Goal: Task Accomplishment & Management: Complete application form

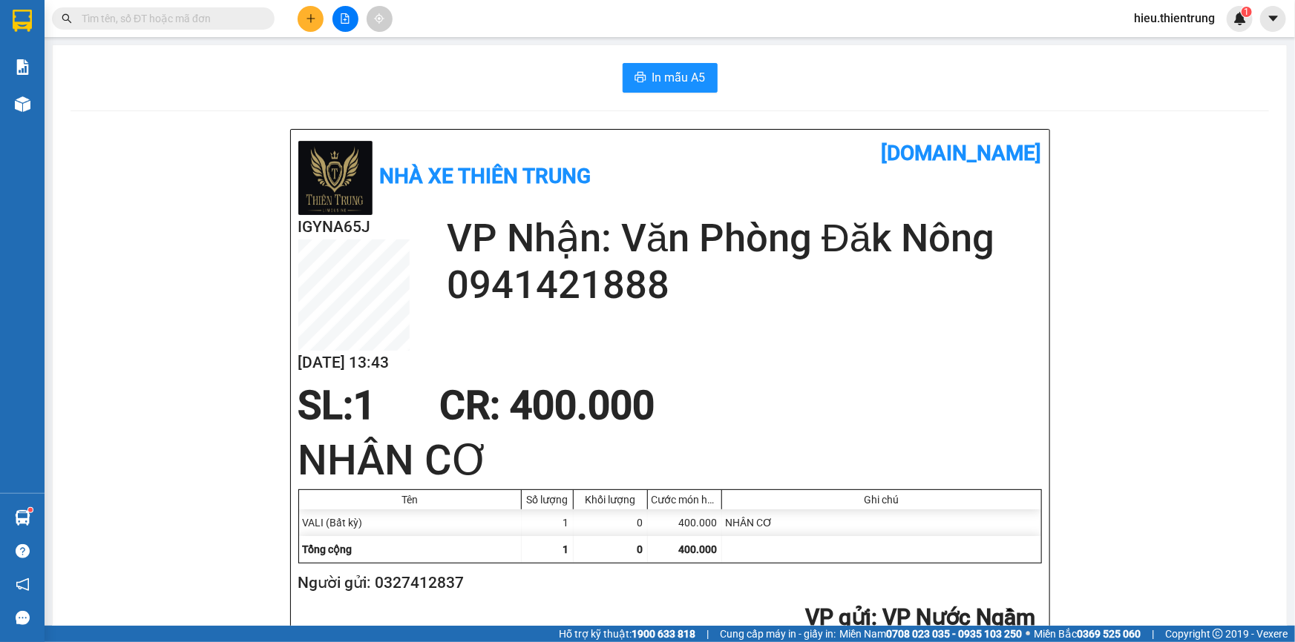
click at [308, 22] on icon "plus" at bounding box center [311, 18] width 10 height 10
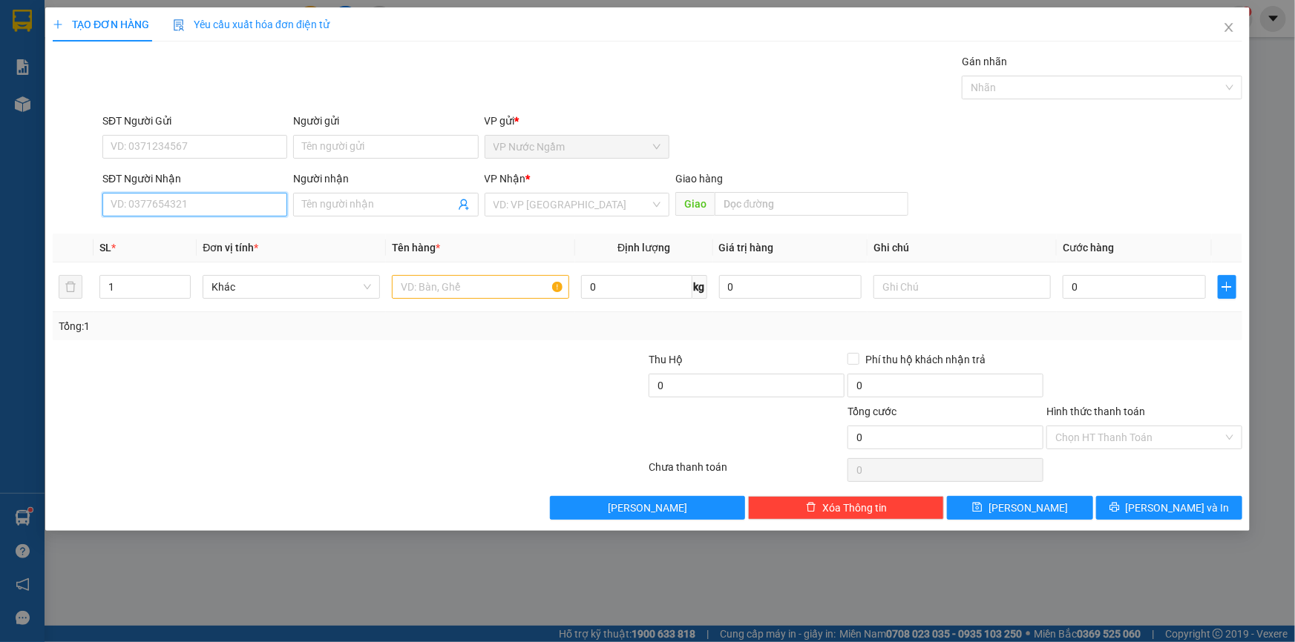
click at [196, 203] on input "SĐT Người Nhận" at bounding box center [194, 205] width 185 height 24
click at [217, 231] on div "0909291789 - QUỐC NHÂN" at bounding box center [194, 234] width 167 height 16
type input "0909291789"
type input "QUỐC NHÂN"
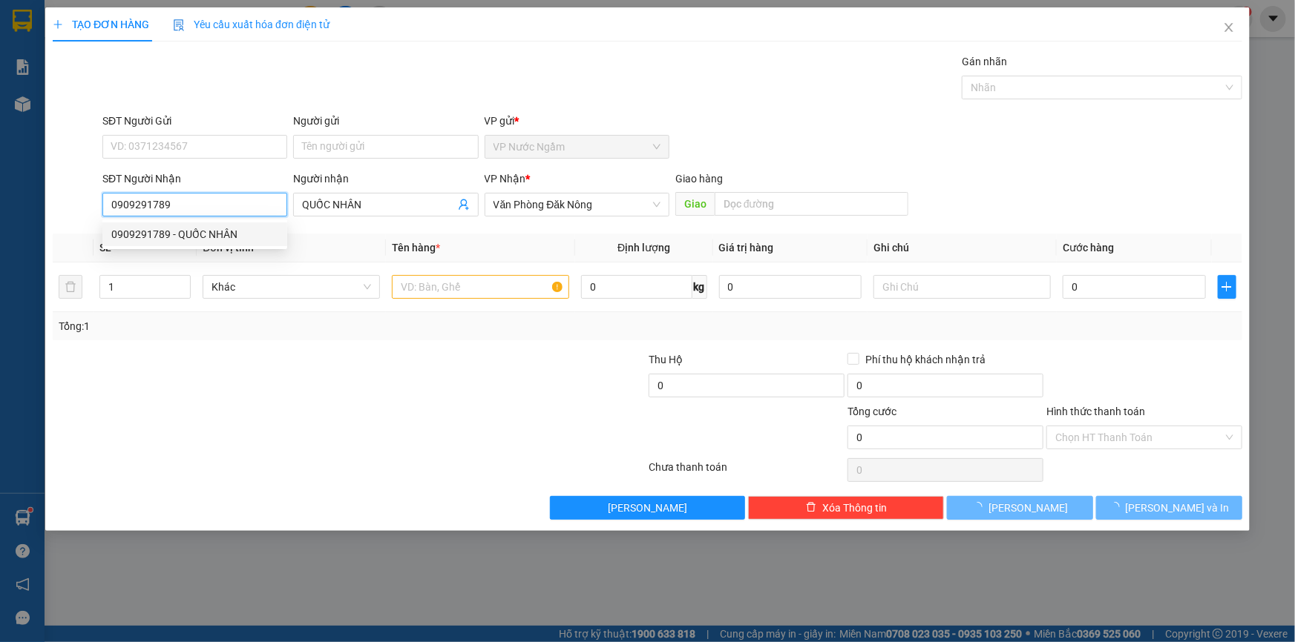
type input "100.000"
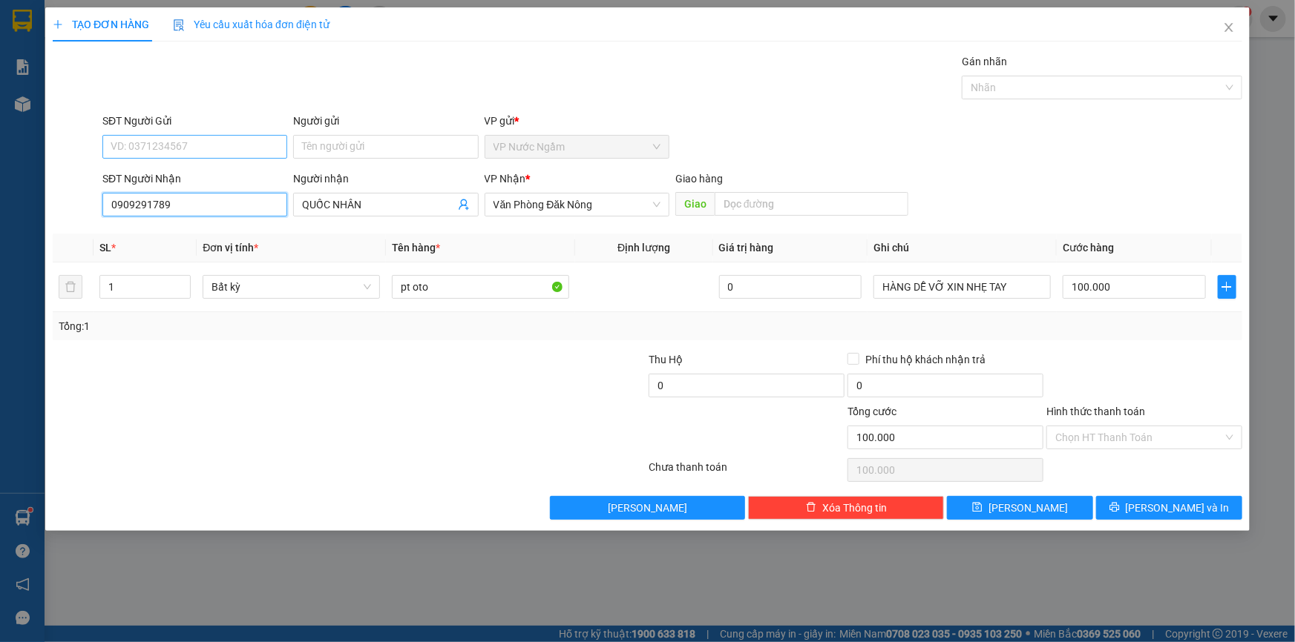
type input "0909291789"
click at [184, 141] on input "SĐT Người Gửi" at bounding box center [194, 147] width 185 height 24
click at [183, 177] on div "0942999326" at bounding box center [194, 176] width 167 height 16
type input "0942999326"
click at [1094, 282] on input "100.000" at bounding box center [1133, 287] width 143 height 24
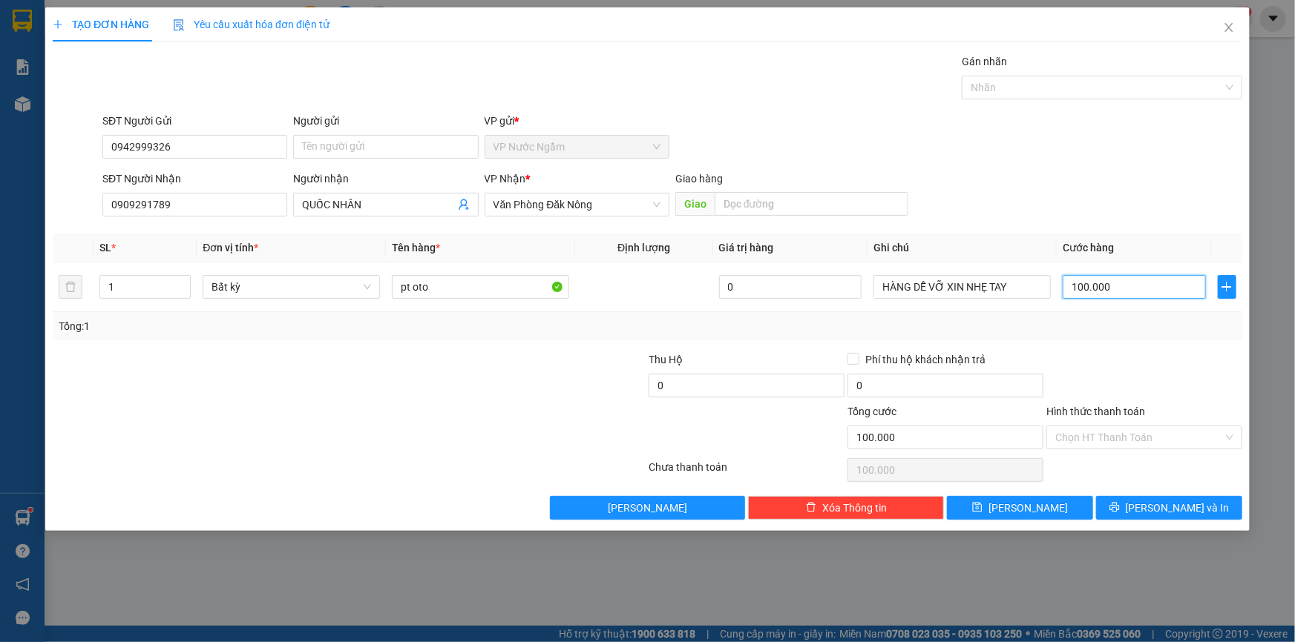
type input "2"
type input "20"
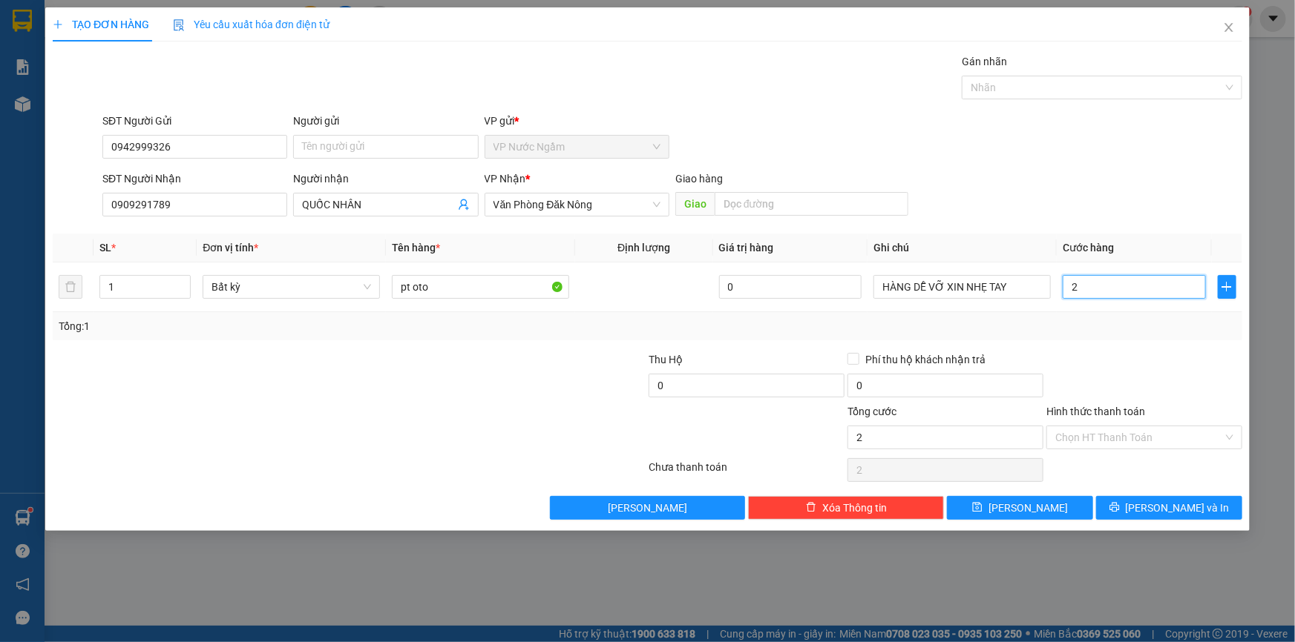
type input "20"
type input "200"
type input "2.000"
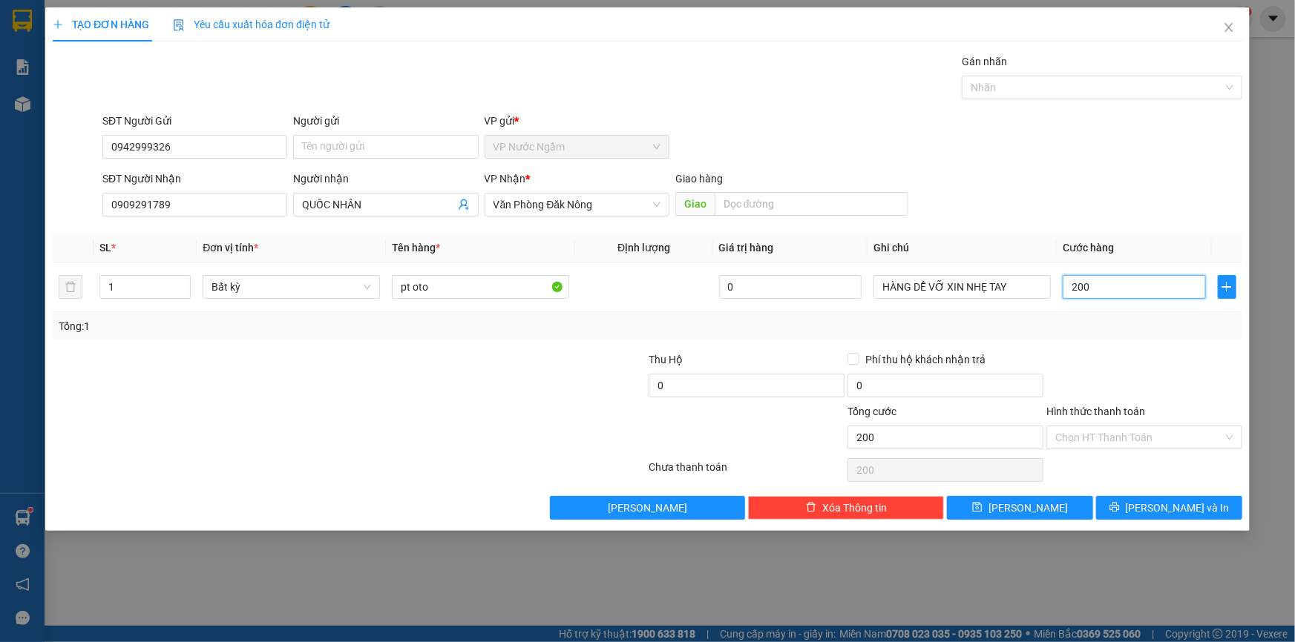
type input "2.000"
type input "20.000"
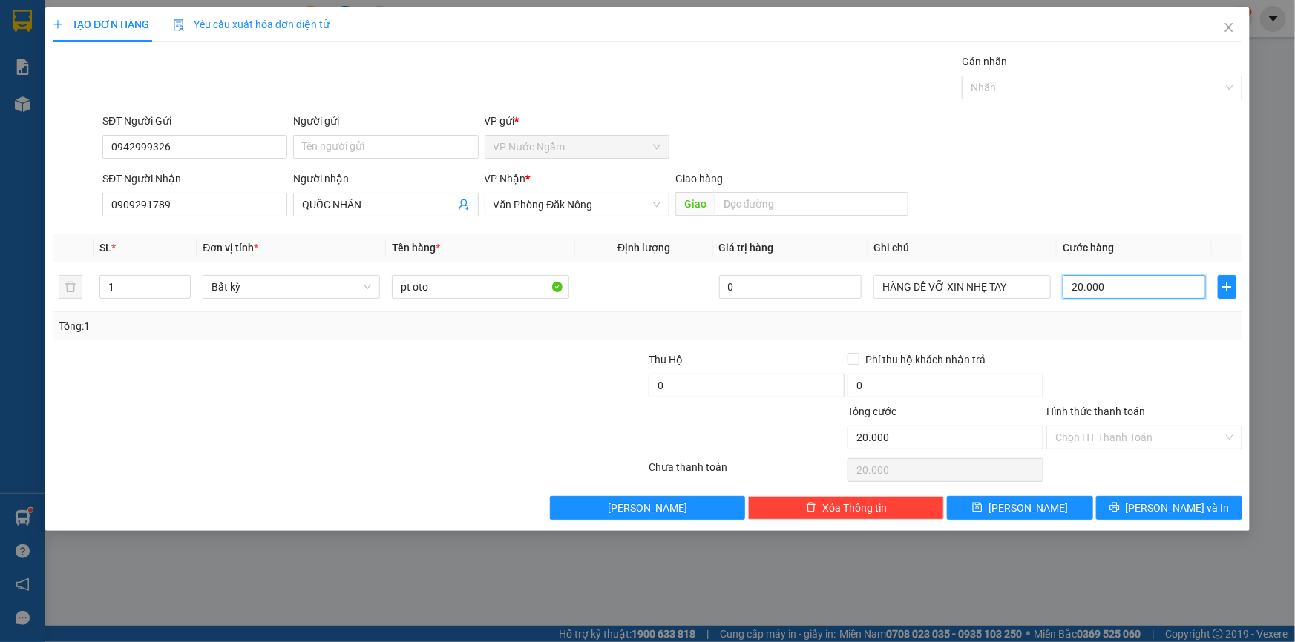
type input "200.000"
click at [1151, 519] on div "TẠO ĐƠN HÀNG Yêu cầu xuất hóa đơn điện tử Transit Pickup Surcharge Ids Transit …" at bounding box center [647, 269] width 1204 height 524
click at [1119, 504] on icon "printer" at bounding box center [1114, 508] width 10 height 10
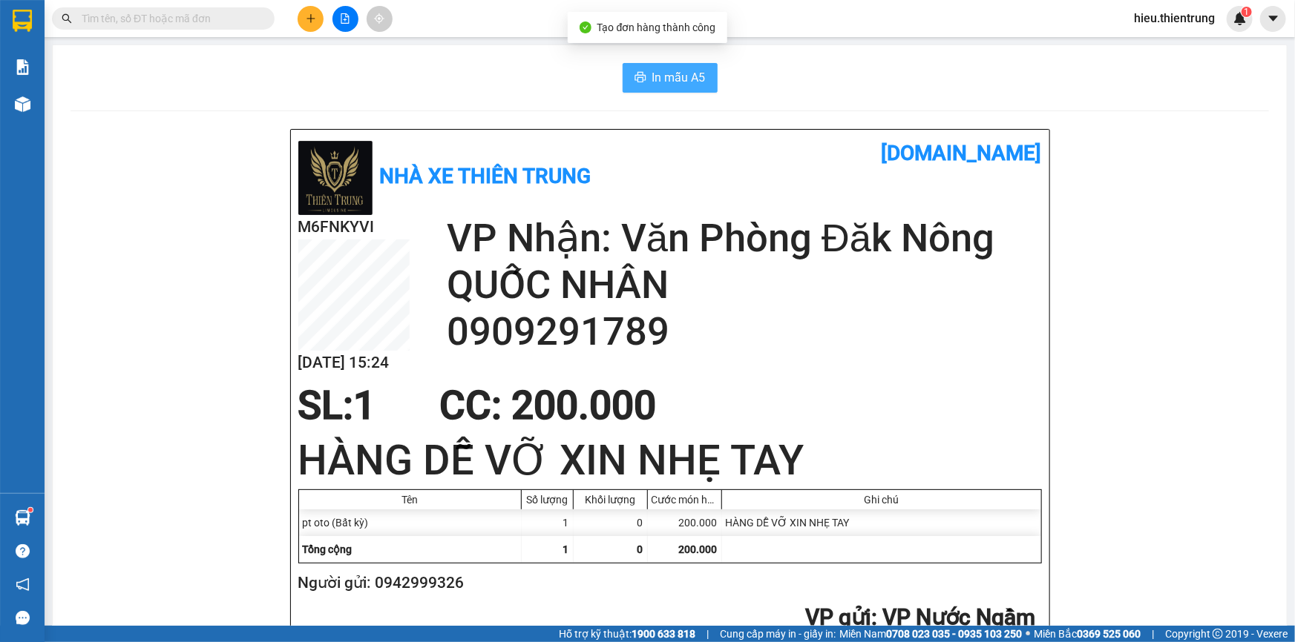
click at [679, 63] on button "In mẫu A5" at bounding box center [669, 78] width 95 height 30
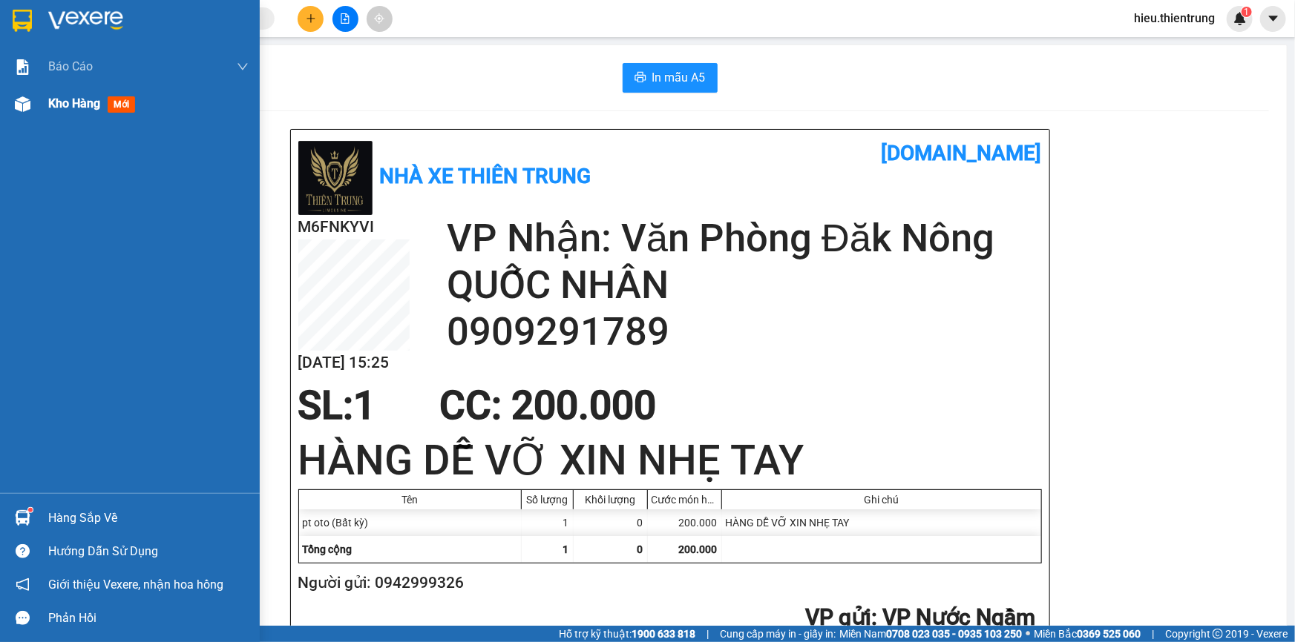
click at [24, 102] on img at bounding box center [23, 104] width 16 height 16
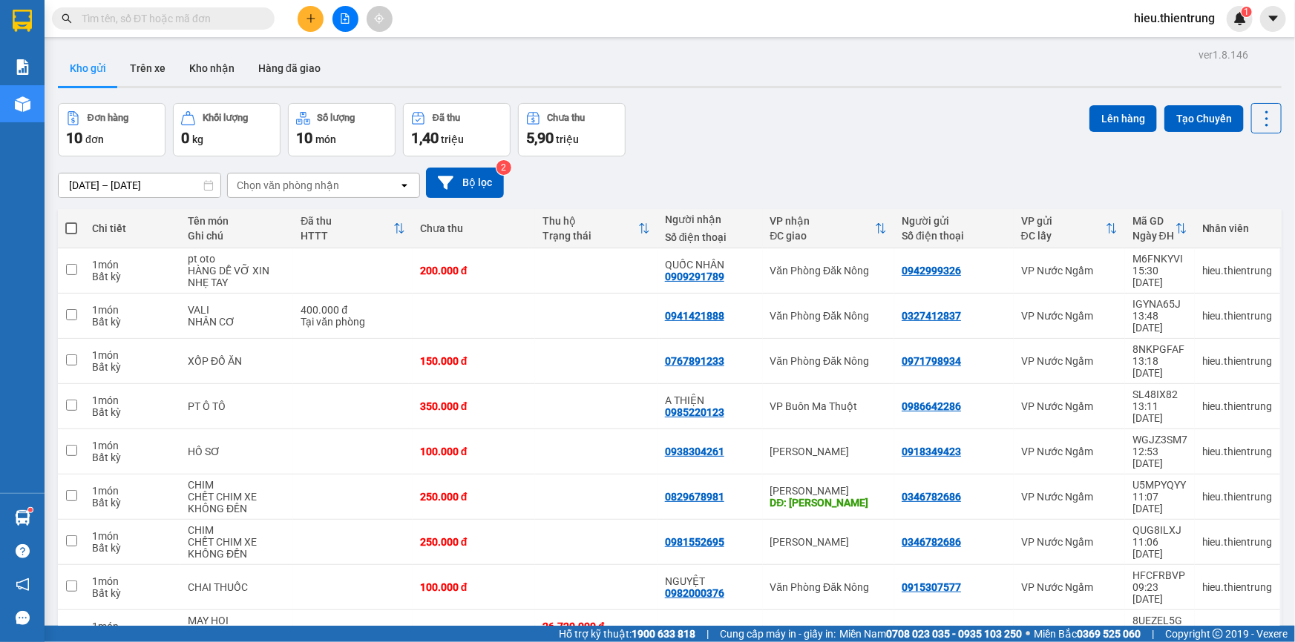
drag, startPoint x: 655, startPoint y: 99, endPoint x: 664, endPoint y: 109, distance: 13.1
click at [659, 99] on div "ver 1.8.146 Kho gửi Trên xe Kho nhận Hàng đã giao Đơn hàng 10 đơn Khối lượng 0 …" at bounding box center [669, 400] width 1235 height 710
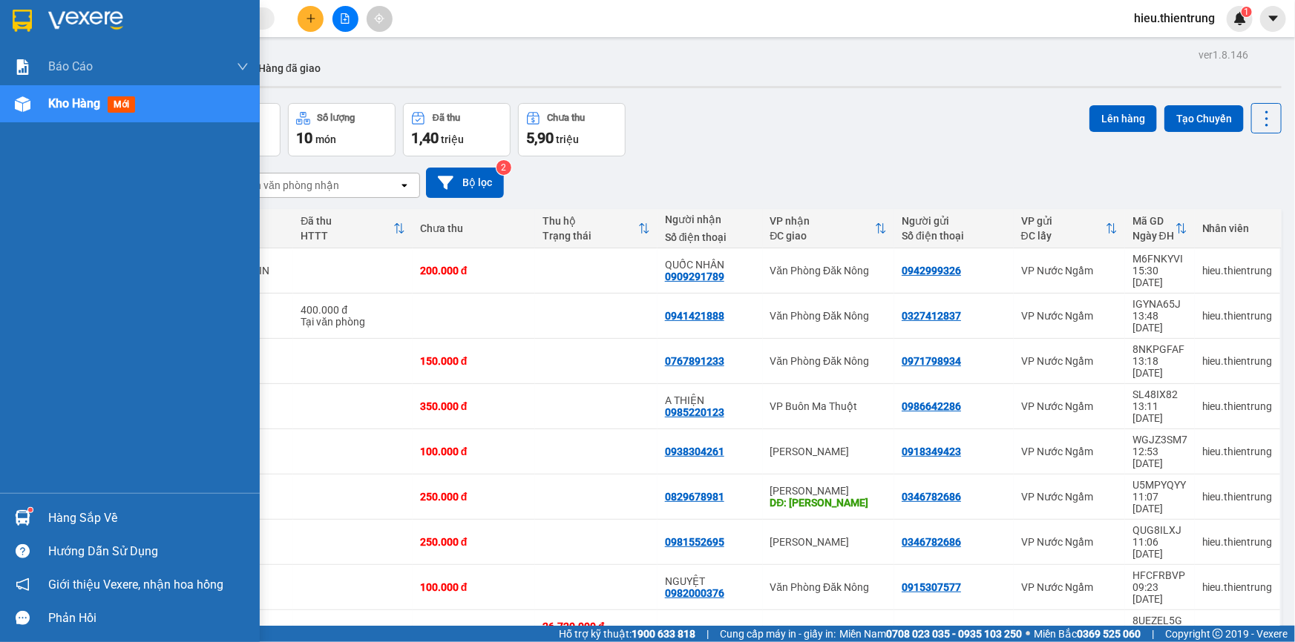
click at [30, 105] on img at bounding box center [23, 104] width 16 height 16
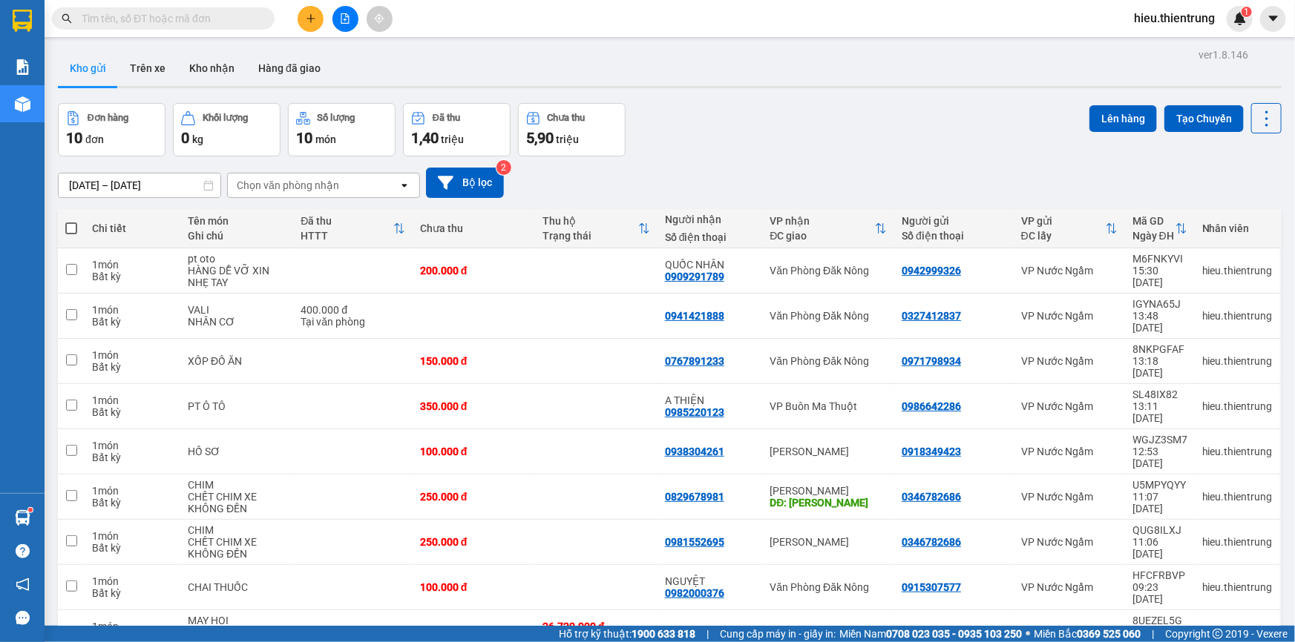
click at [306, 13] on icon "plus" at bounding box center [311, 18] width 10 height 10
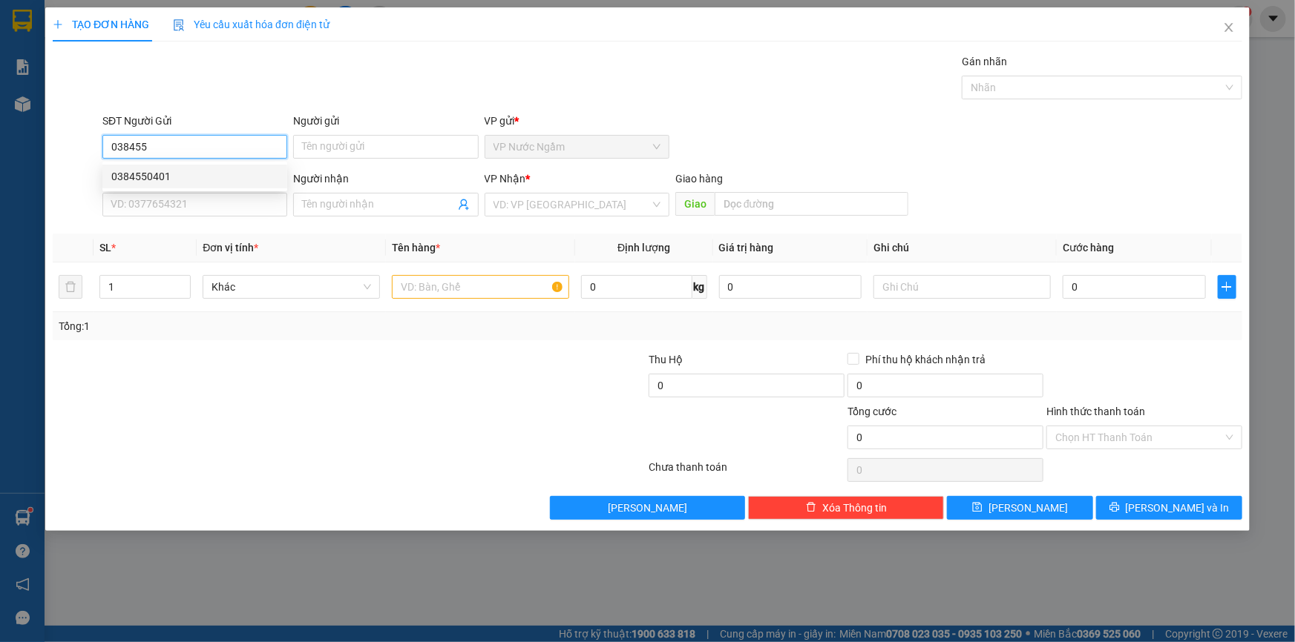
click at [170, 174] on div "0384550401" at bounding box center [194, 176] width 167 height 16
type input "0384550401"
type input "0813288879"
type input "CHƯ SÊ"
type input "1.500.000"
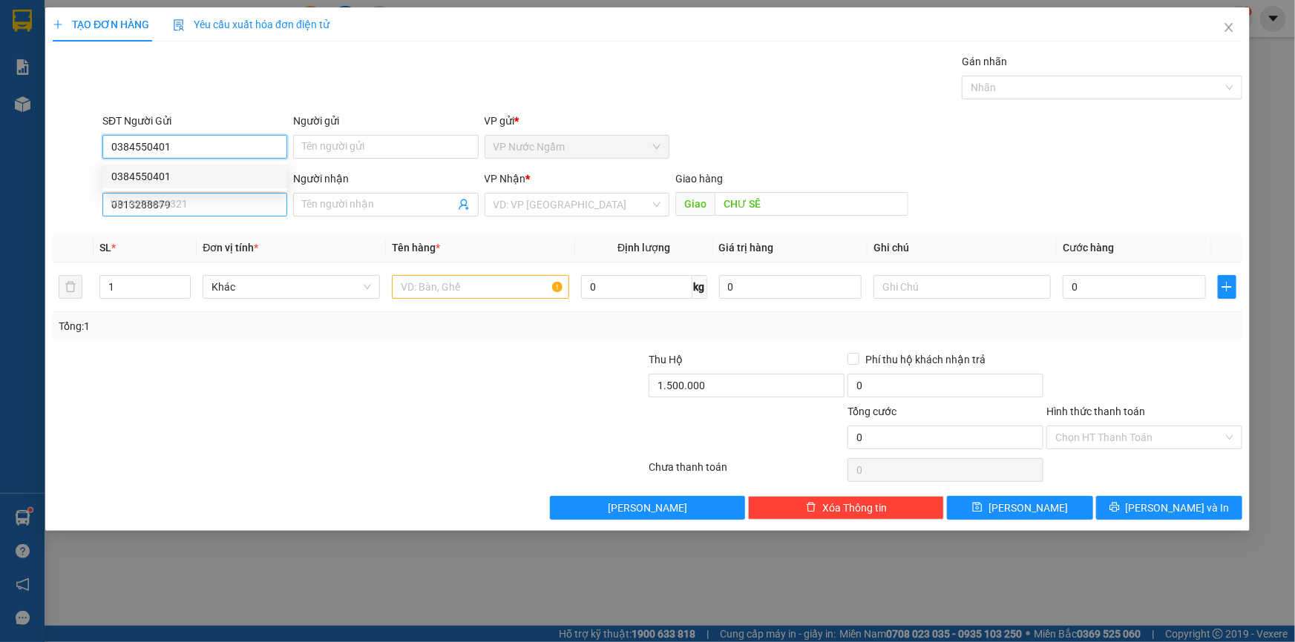
type input "400.000"
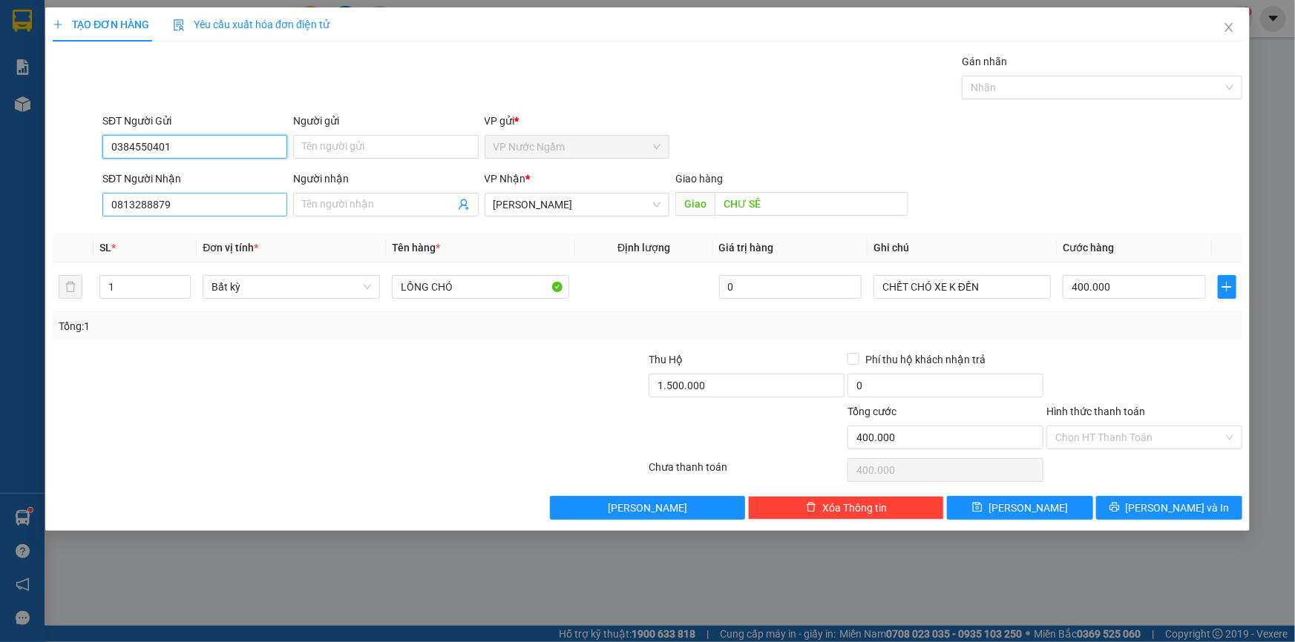
type input "0384550401"
drag, startPoint x: 186, startPoint y: 205, endPoint x: 82, endPoint y: 223, distance: 105.4
click at [85, 223] on div "Transit Pickup Surcharge Ids Transit Deliver Surcharge Ids Transit Deliver Surc…" at bounding box center [647, 286] width 1189 height 467
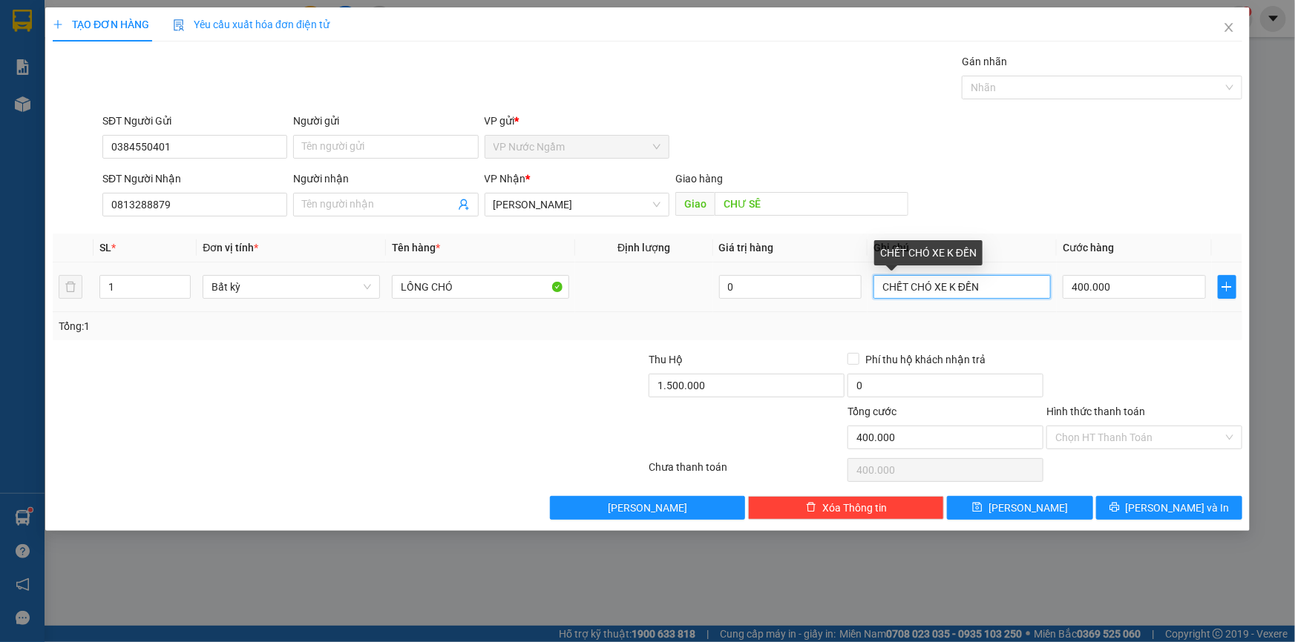
drag, startPoint x: 930, startPoint y: 287, endPoint x: 910, endPoint y: 287, distance: 20.8
click at [910, 287] on input "CHẾT CHÓ XE K ĐỀN" at bounding box center [961, 287] width 177 height 24
type input "CHẾT CHÓ XE K ĐỀN"
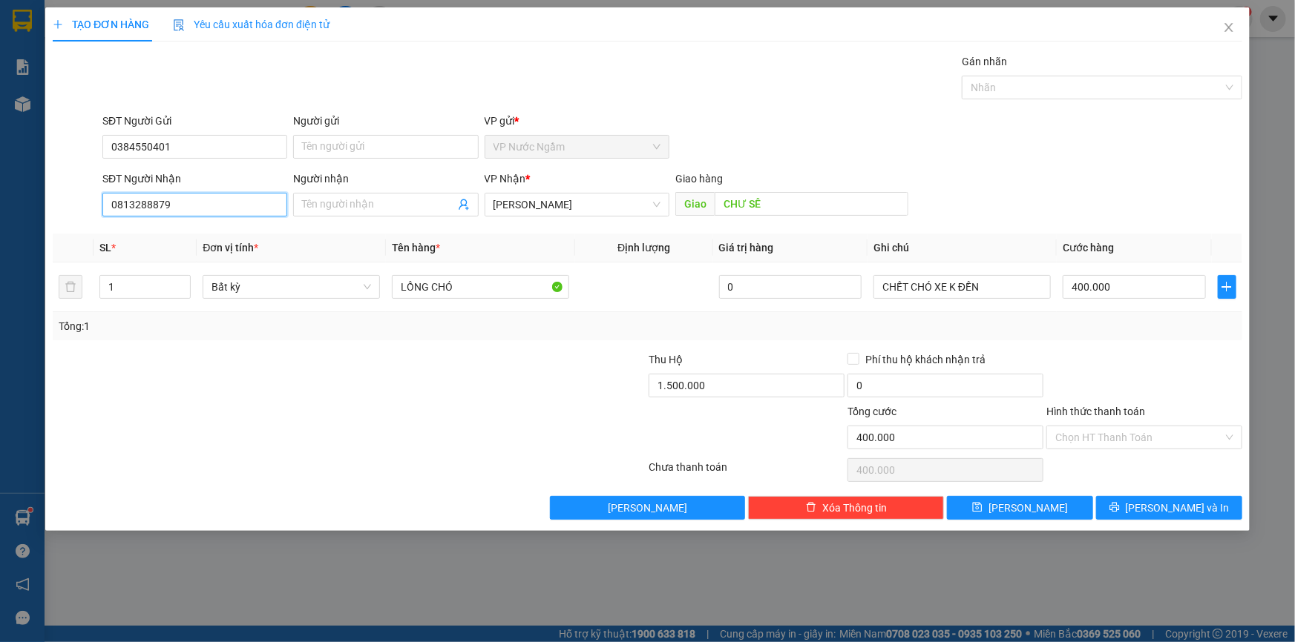
drag, startPoint x: 217, startPoint y: 203, endPoint x: 3, endPoint y: 229, distance: 215.9
click at [5, 227] on div "TẠO ĐƠN HÀNG Yêu cầu xuất hóa đơn điện tử Transit Pickup Surcharge Ids Transit …" at bounding box center [647, 321] width 1295 height 642
click at [594, 204] on span "[PERSON_NAME]" at bounding box center [576, 205] width 167 height 22
type input "0966979148"
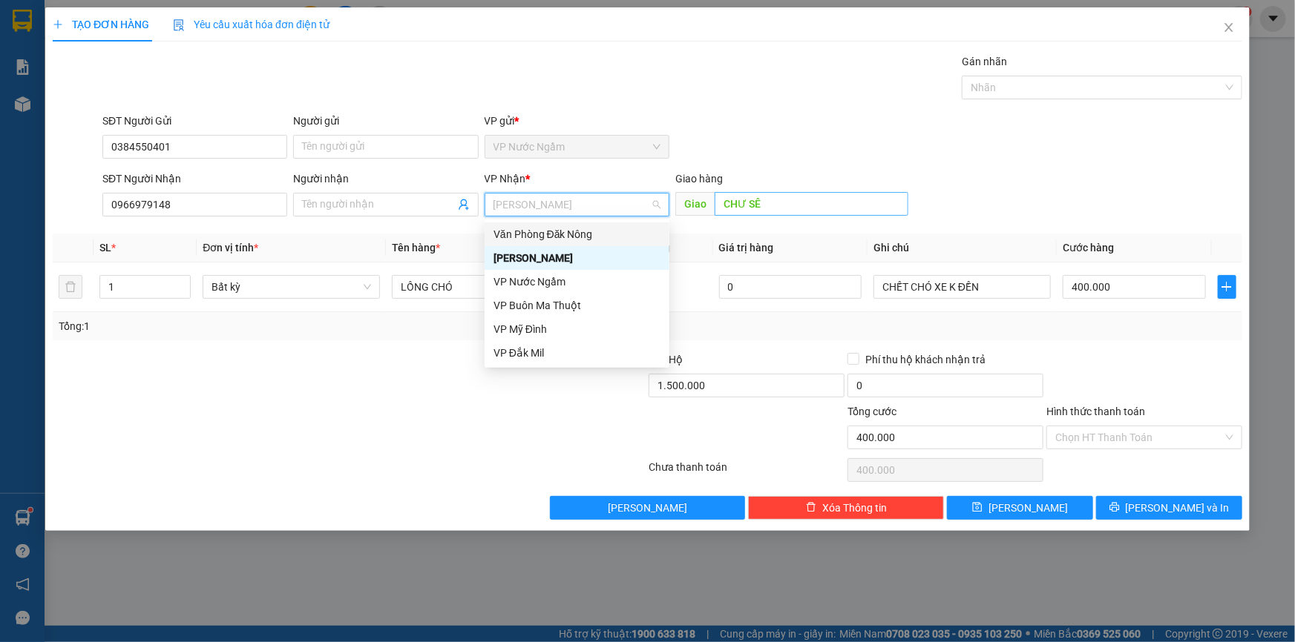
drag, startPoint x: 579, startPoint y: 234, endPoint x: 761, endPoint y: 200, distance: 185.5
click at [579, 234] on div "Văn Phòng Đăk Nông" at bounding box center [576, 234] width 167 height 16
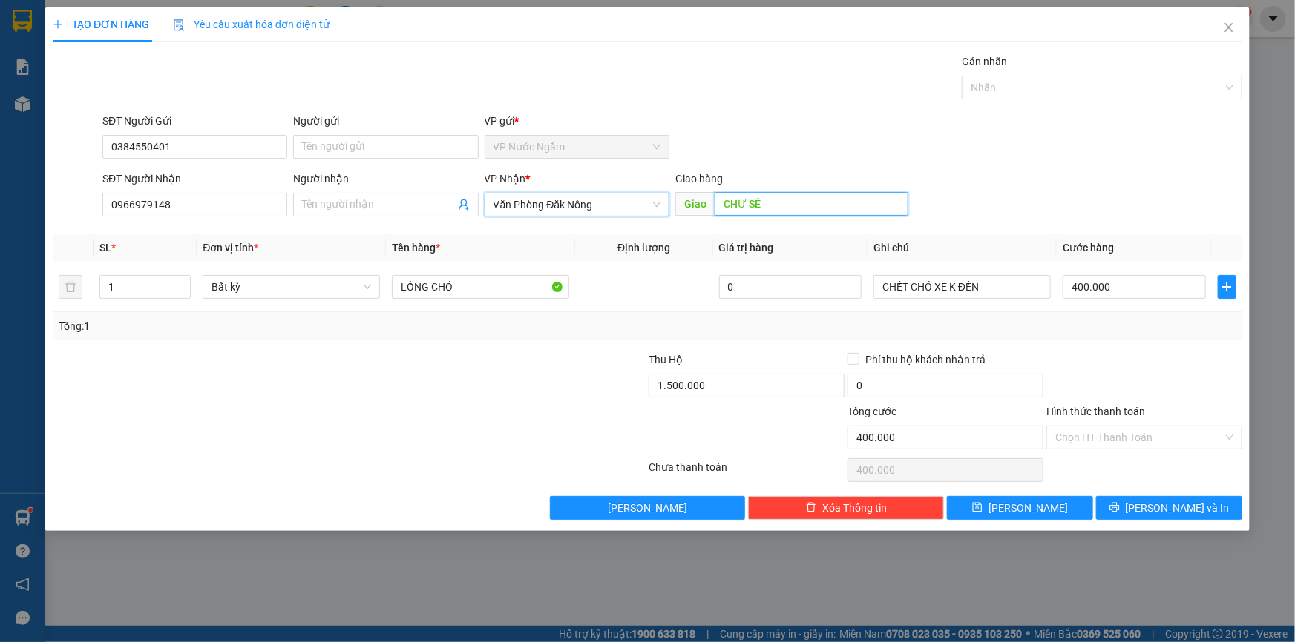
click at [786, 202] on input "CHƯ SÊ" at bounding box center [811, 204] width 194 height 24
click at [602, 200] on span "Văn Phòng Đăk Nông" at bounding box center [576, 205] width 167 height 22
type input "THUÂN AN ĐĂK MIL"
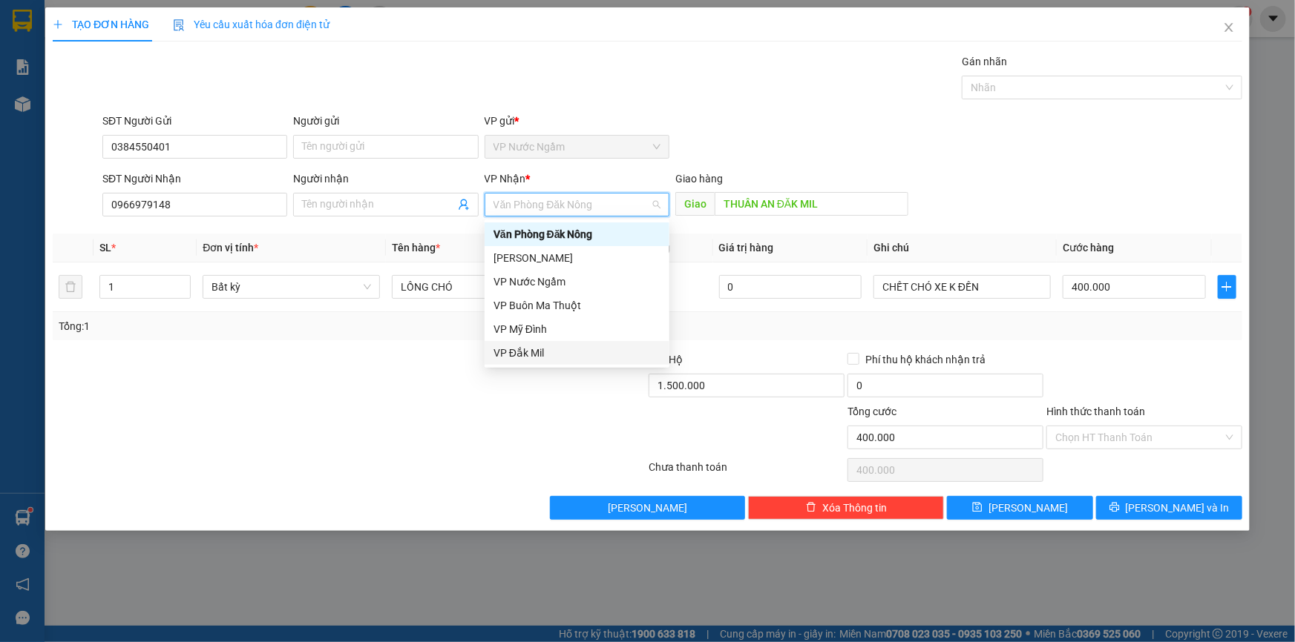
click at [546, 352] on div "VP Đắk Mil" at bounding box center [576, 353] width 167 height 16
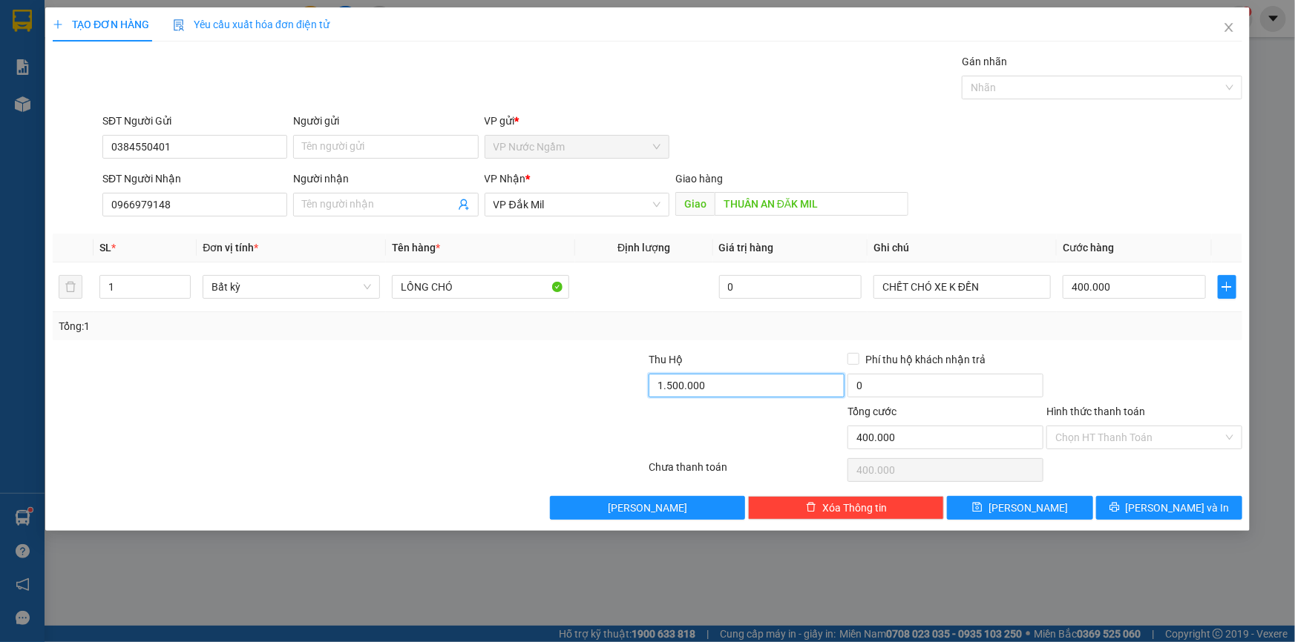
click at [762, 380] on input "1.500.000" at bounding box center [746, 386] width 196 height 24
type input "0"
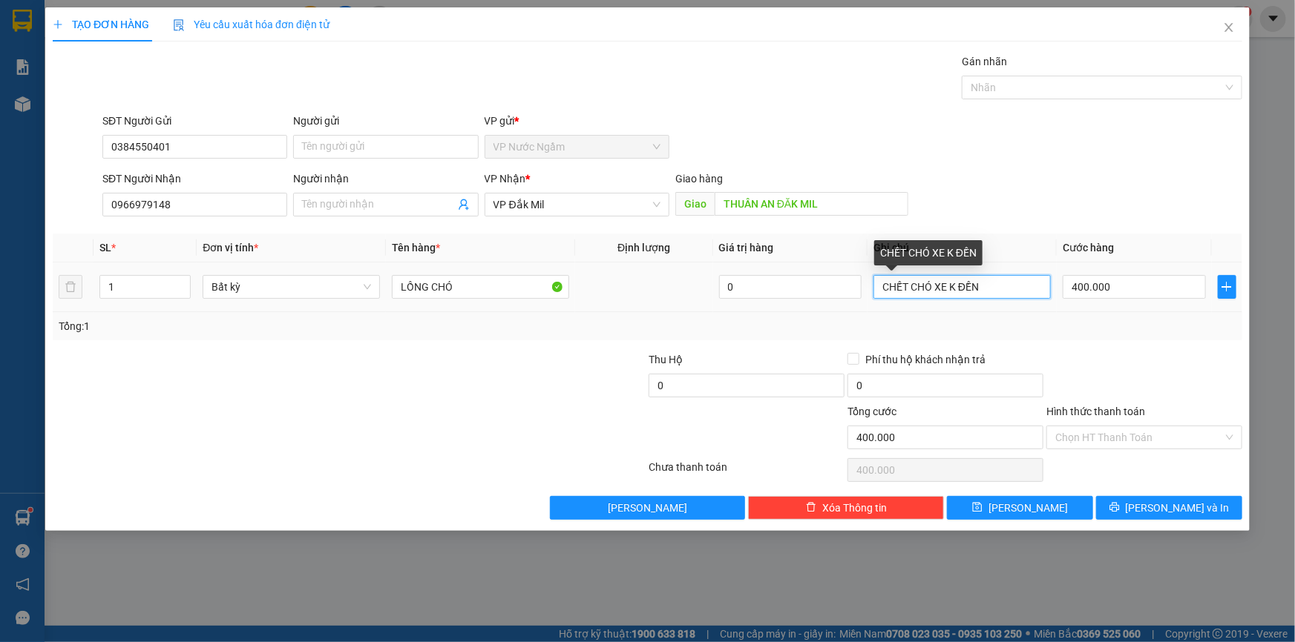
click at [881, 284] on input "CHẾT CHÓ XE K ĐỀN" at bounding box center [961, 287] width 177 height 24
type input "THU HỘ 2.150.000(CẢ CƯỚC)CHẾT CHÓ XE K ĐỀN"
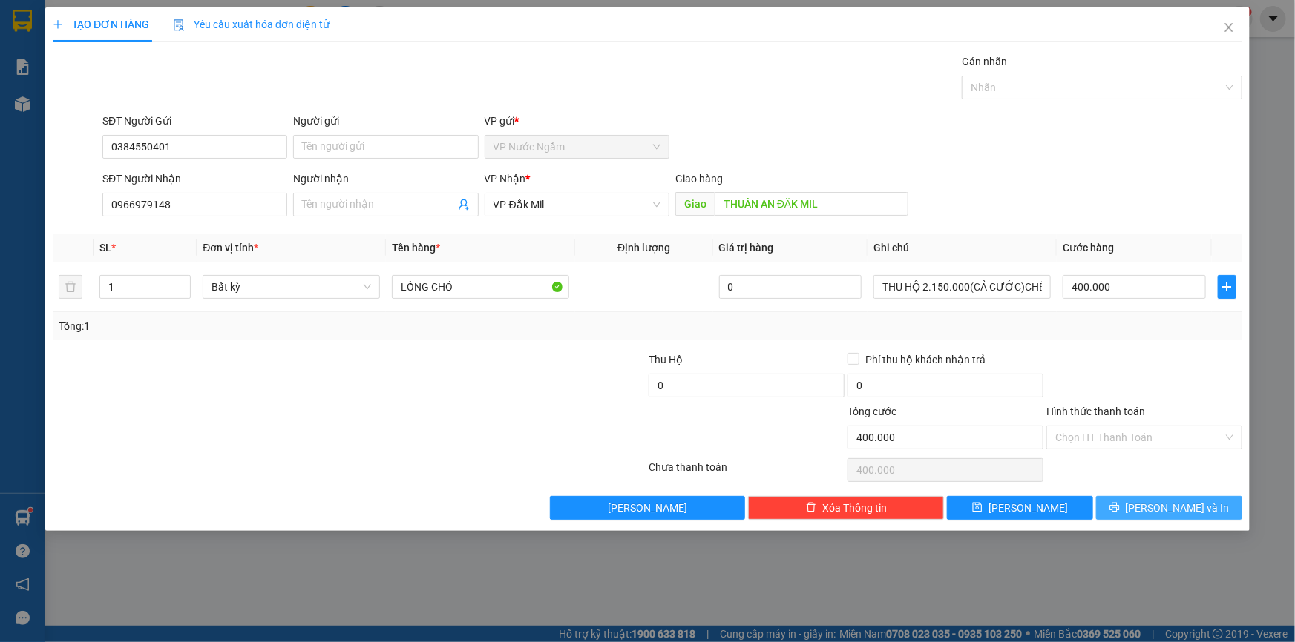
click at [1159, 513] on span "[PERSON_NAME] và In" at bounding box center [1177, 508] width 104 height 16
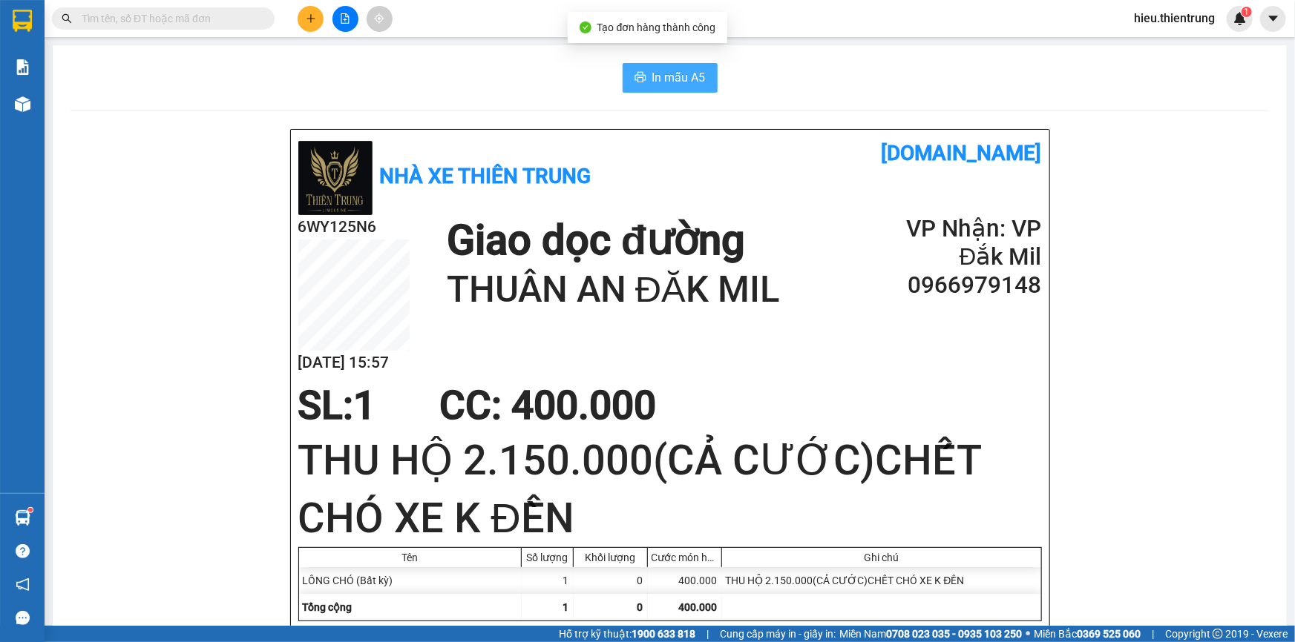
click at [674, 81] on span "In mẫu A5" at bounding box center [678, 77] width 53 height 19
click at [835, 74] on div "In mẫu A5" at bounding box center [669, 78] width 1198 height 30
click at [315, 18] on icon "plus" at bounding box center [311, 18] width 10 height 10
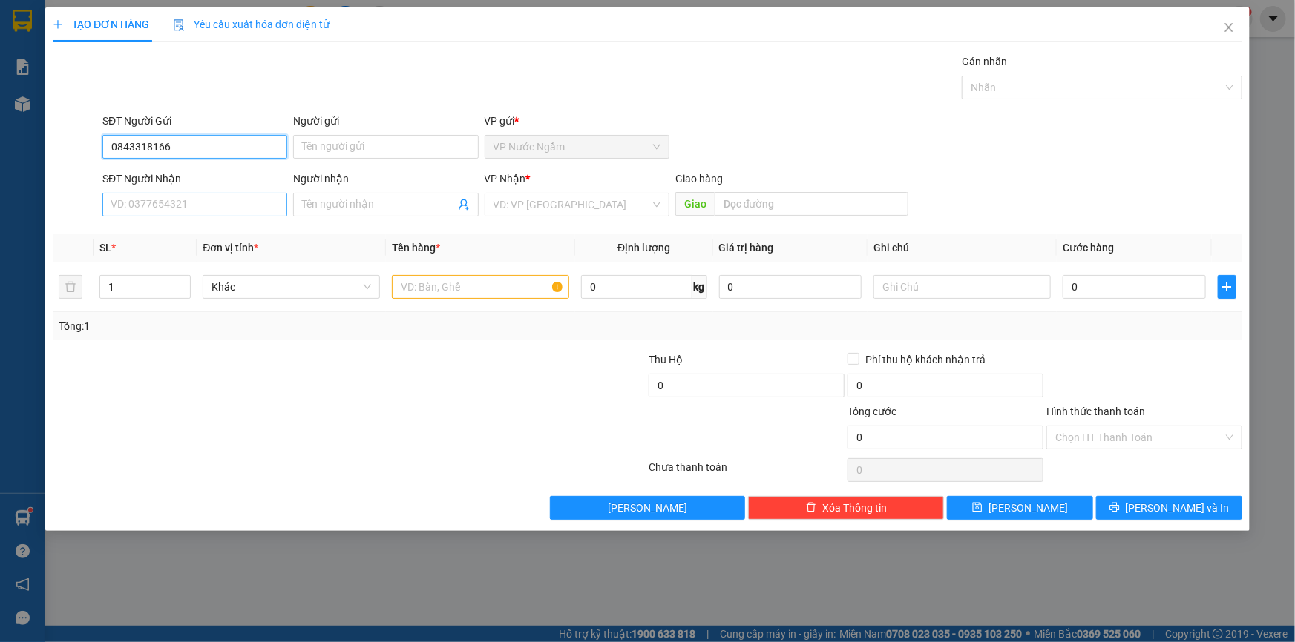
type input "0843318166"
click at [199, 205] on input "SĐT Người Nhận" at bounding box center [194, 205] width 185 height 24
type input "0354903700"
click at [358, 207] on input "Người nhận" at bounding box center [378, 205] width 152 height 16
type input "0368462511"
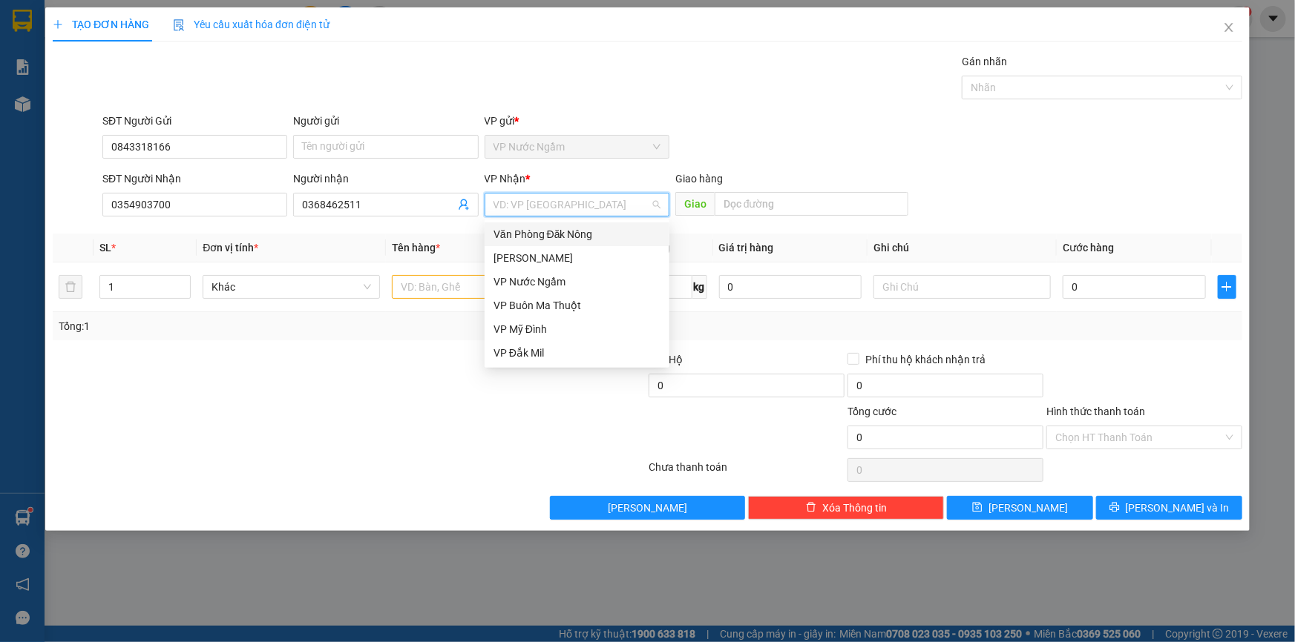
click at [554, 204] on input "search" at bounding box center [571, 205] width 157 height 22
click at [565, 304] on div "VP Buôn Ma Thuột" at bounding box center [576, 305] width 167 height 16
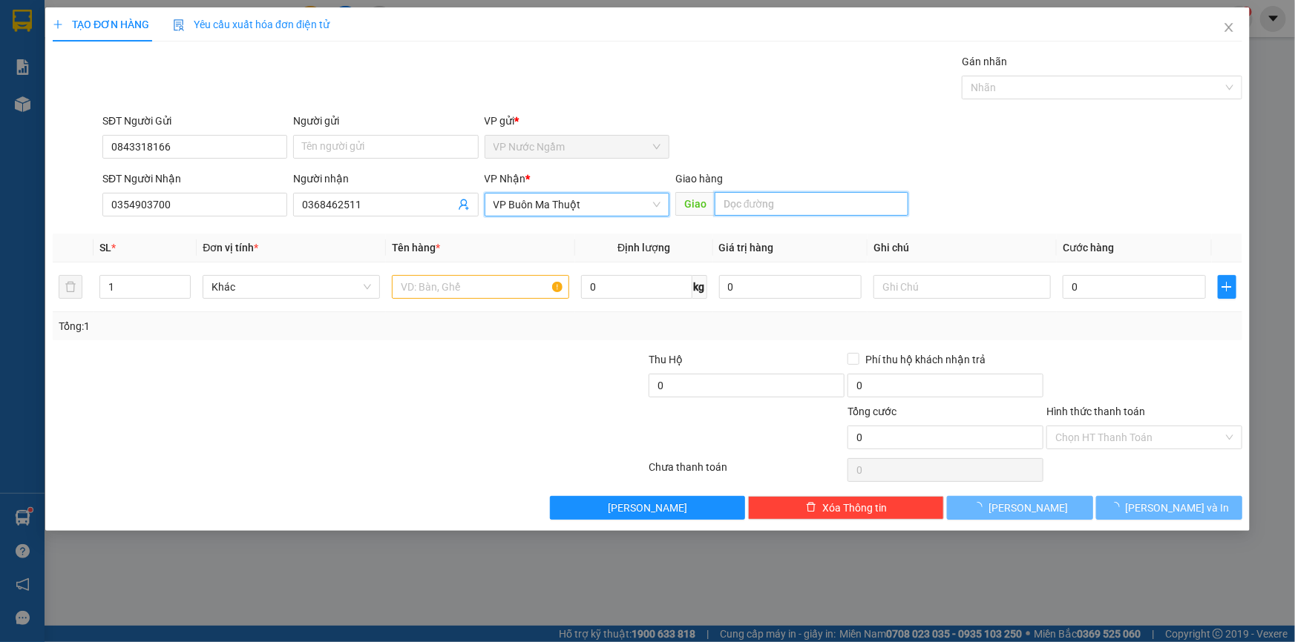
click at [770, 215] on input "text" at bounding box center [811, 204] width 194 height 24
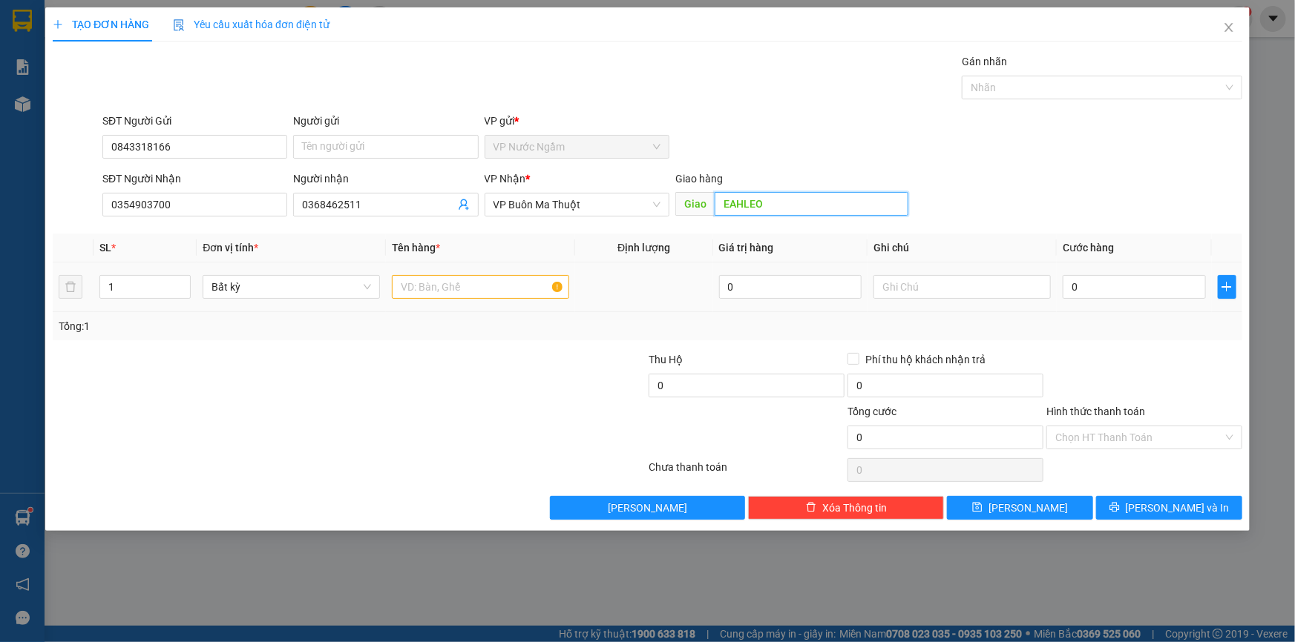
type input "EAHLEO"
click at [449, 280] on input "text" at bounding box center [480, 287] width 177 height 24
type input "XE ĐẠP ĐIỆN"
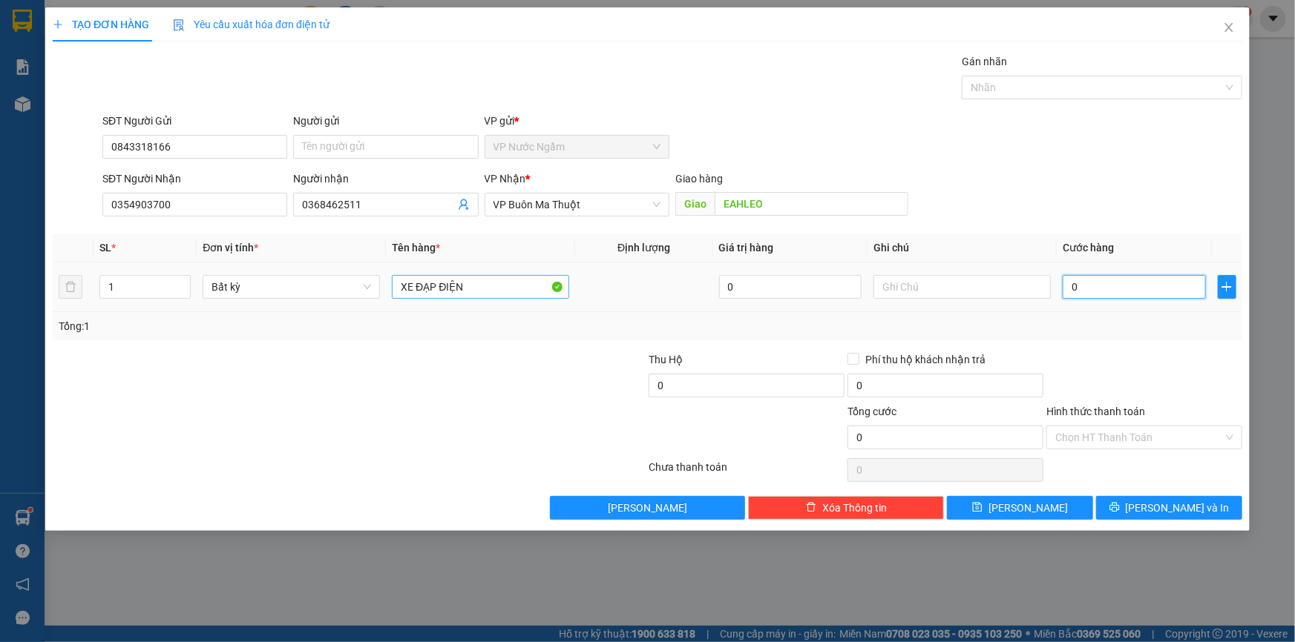
type input "8"
type input "80"
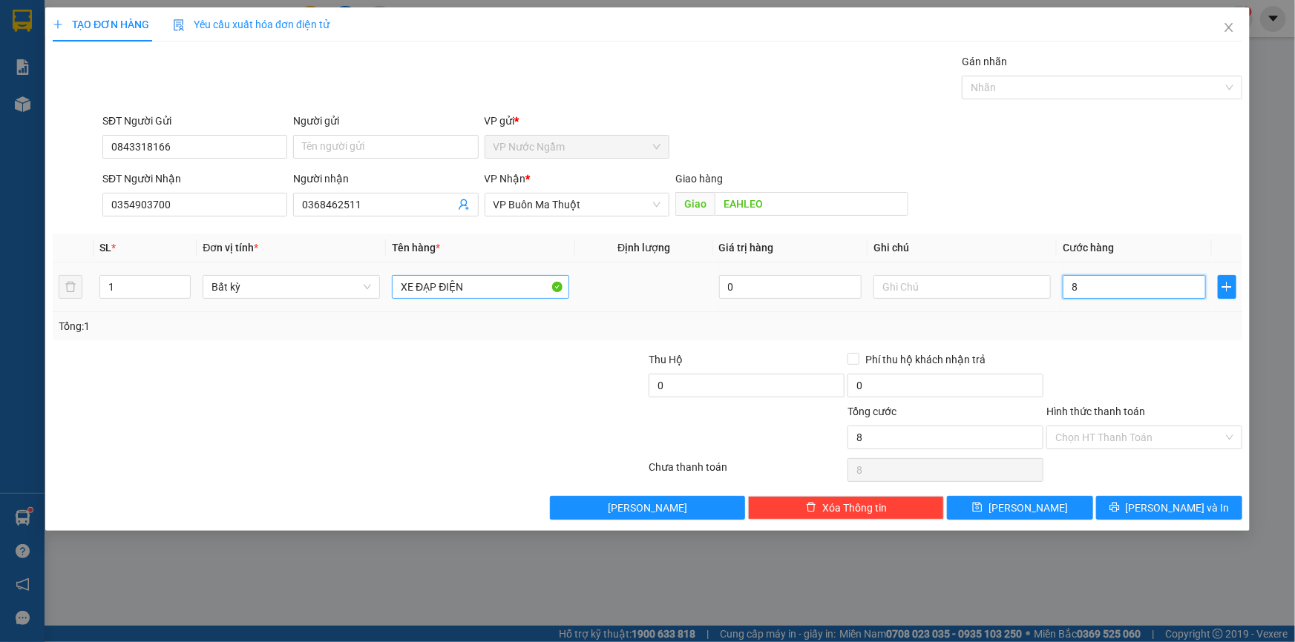
type input "80"
type input "800"
type input "8.000"
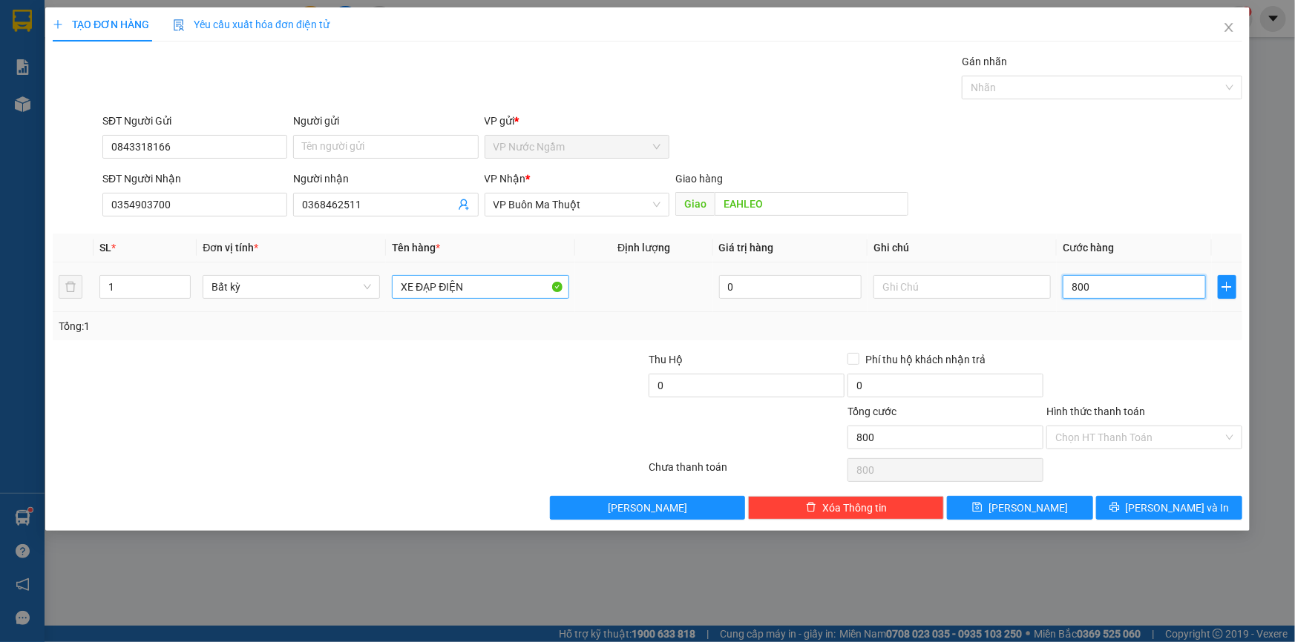
type input "8.000"
type input "80.000"
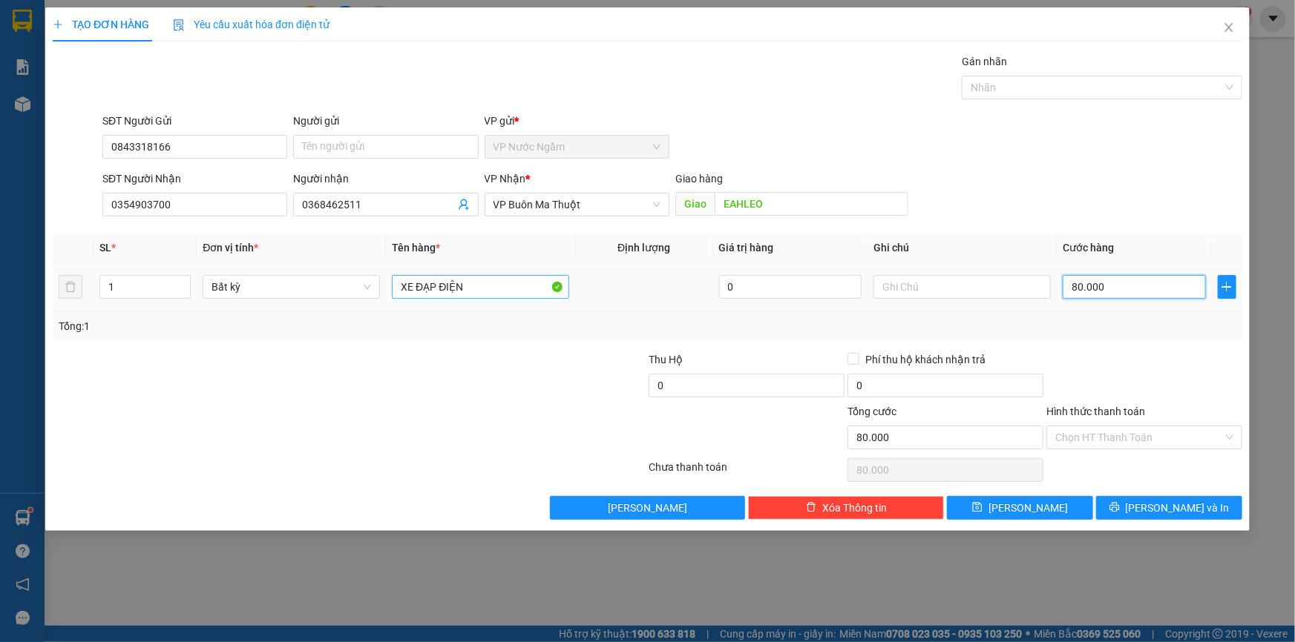
type input "800.000"
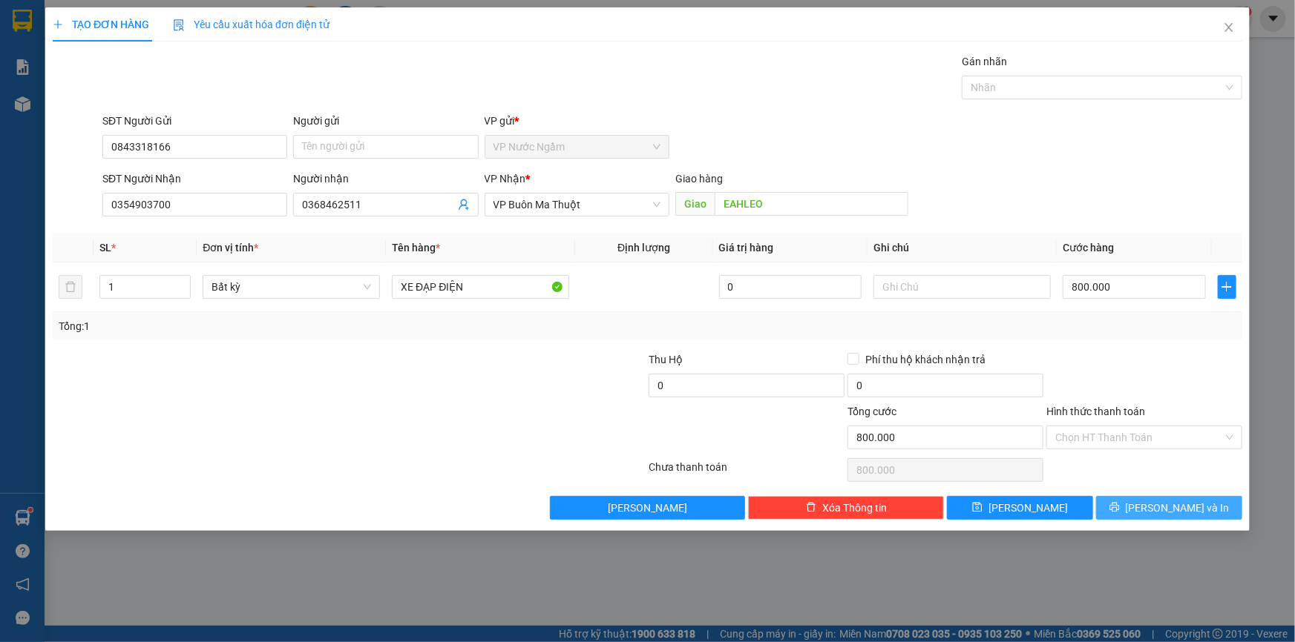
click at [1135, 503] on button "[PERSON_NAME] và In" at bounding box center [1169, 508] width 146 height 24
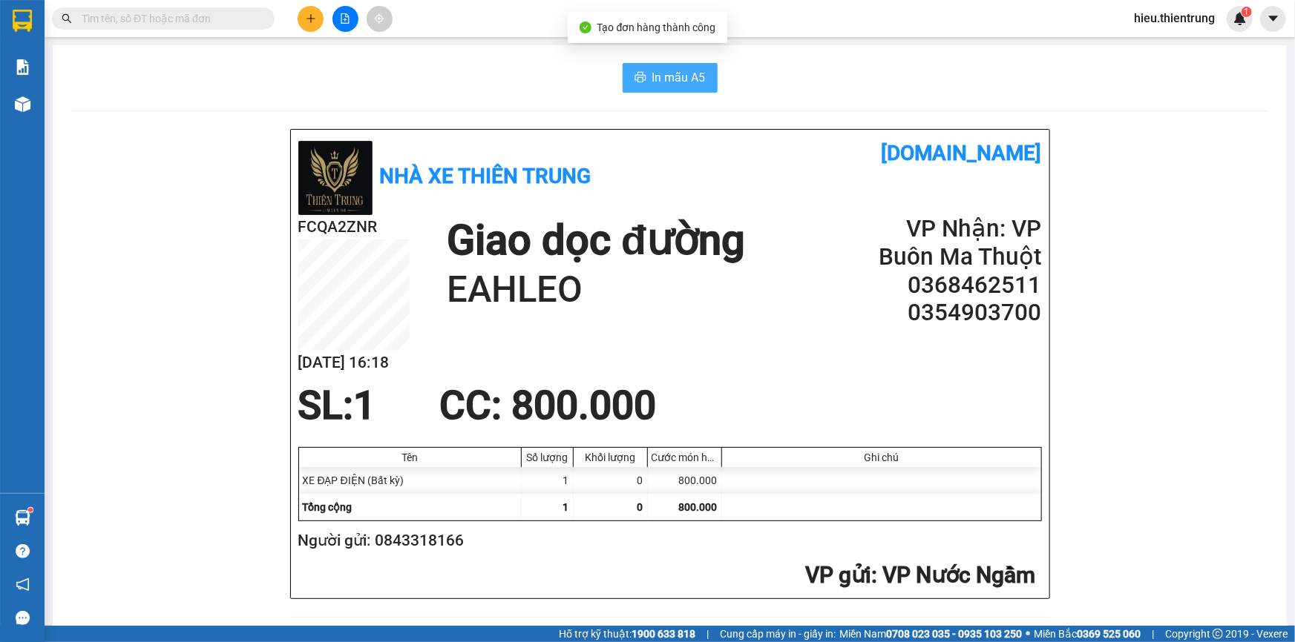
click at [660, 73] on span "In mẫu A5" at bounding box center [678, 77] width 53 height 19
click at [478, 91] on div "In mẫu A5" at bounding box center [669, 78] width 1198 height 30
click at [318, 15] on button at bounding box center [310, 19] width 26 height 26
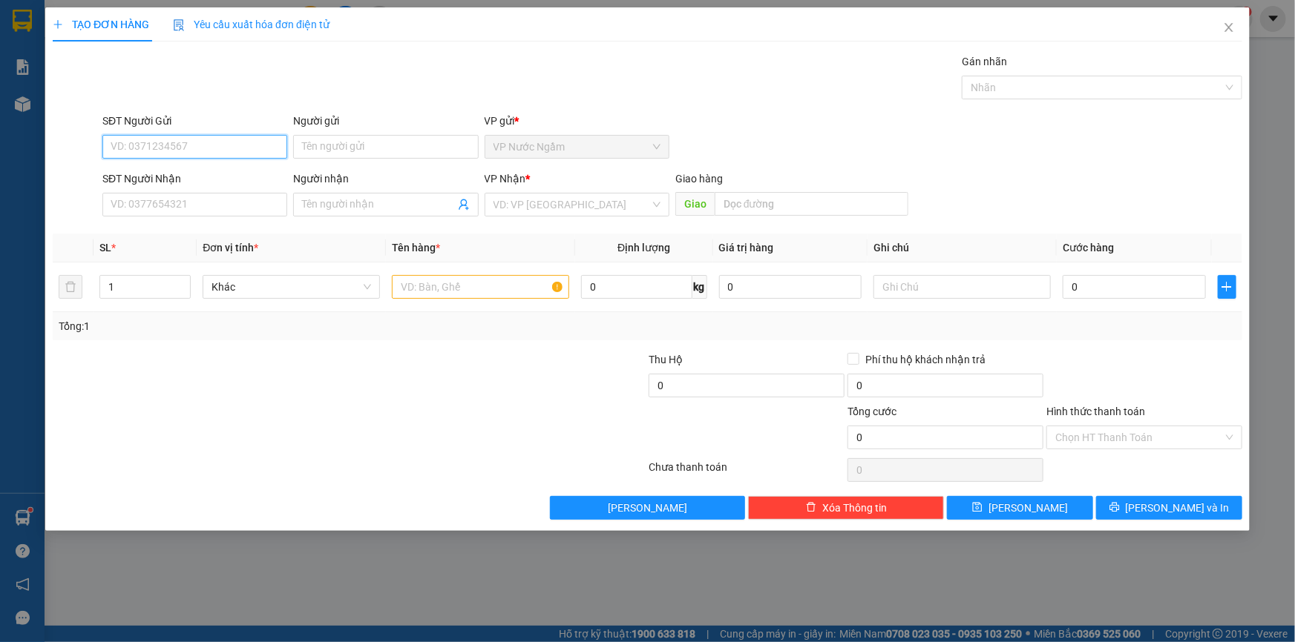
click at [221, 141] on input "SĐT Người Gửi" at bounding box center [194, 147] width 185 height 24
type input "0"
type input "0799753828"
click at [164, 207] on input "SĐT Người Nhận" at bounding box center [194, 205] width 185 height 24
type input "0853495678"
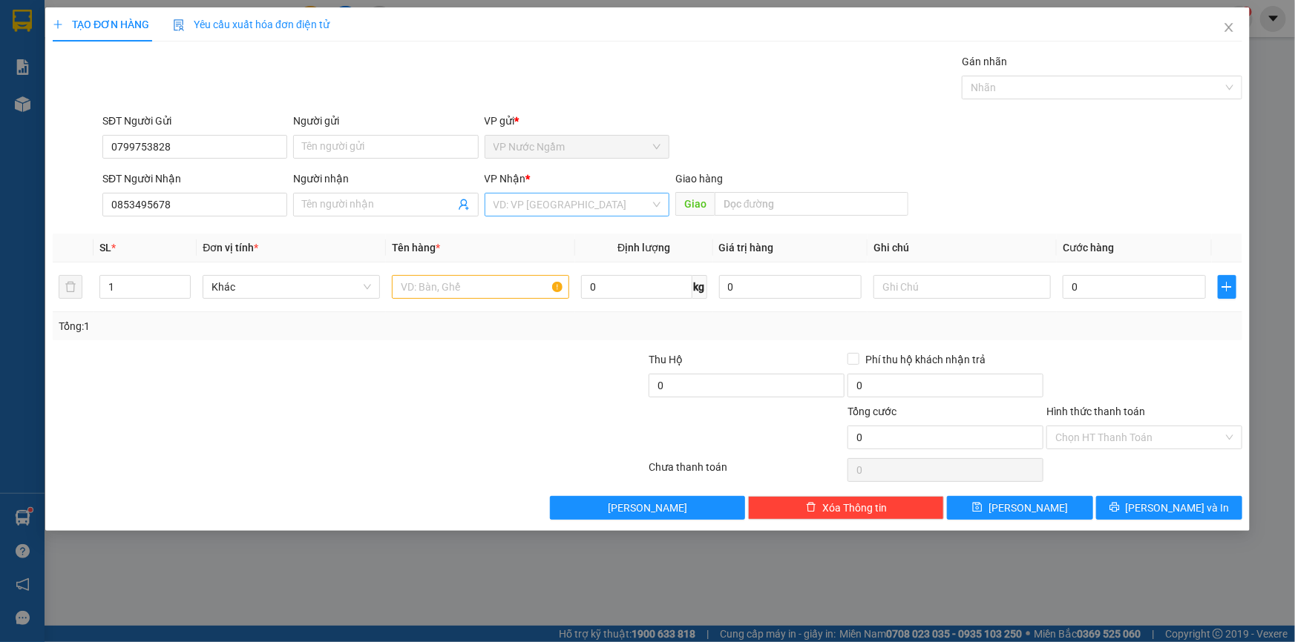
click at [533, 201] on input "search" at bounding box center [571, 205] width 157 height 22
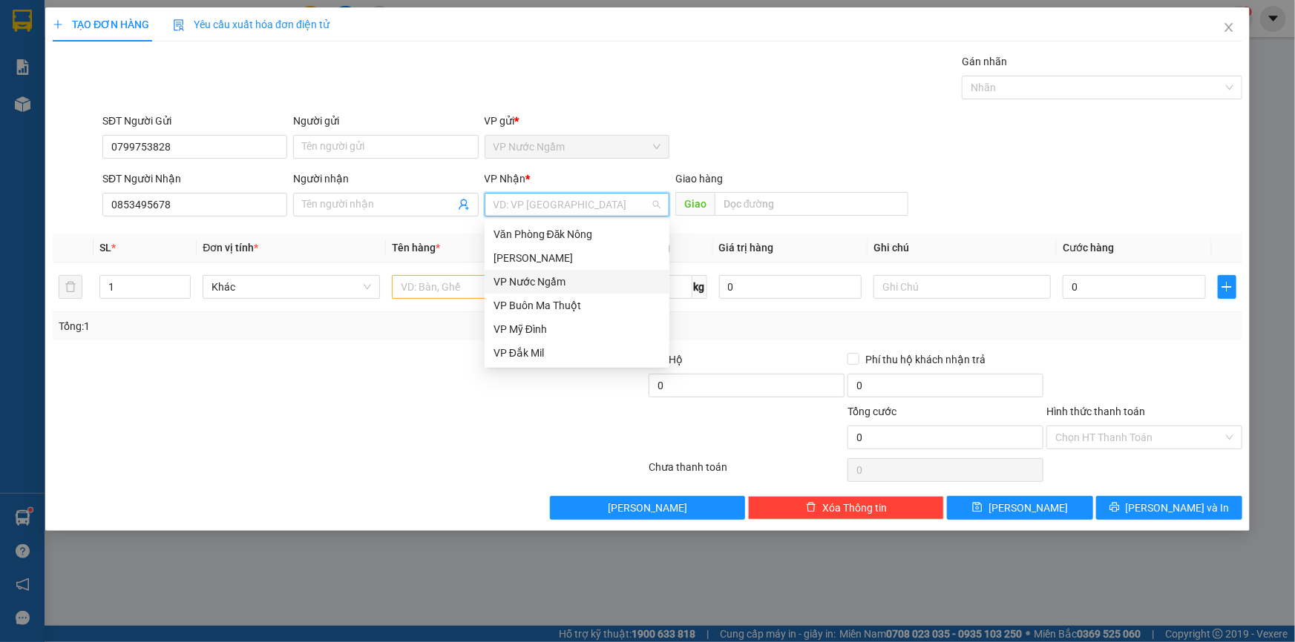
click at [550, 299] on div "VP Buôn Ma Thuột" at bounding box center [576, 305] width 167 height 16
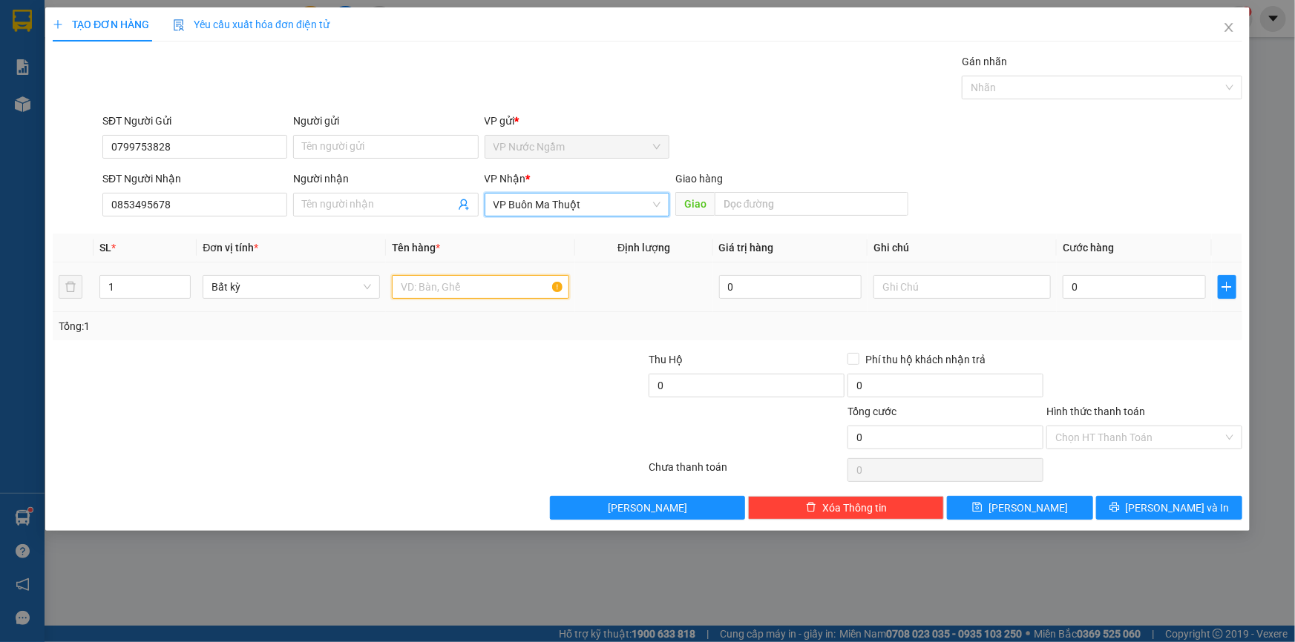
click at [458, 296] on input "text" at bounding box center [480, 287] width 177 height 24
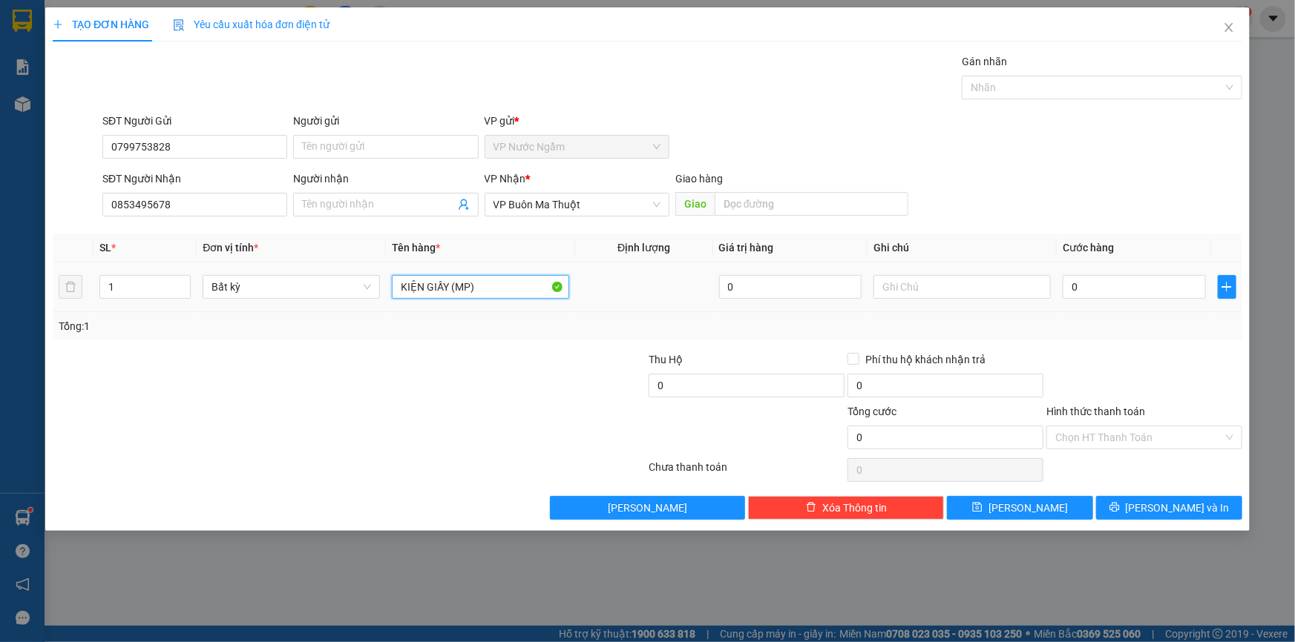
type input "KIỆN GIẤY (MP)"
type input "2"
type input "20"
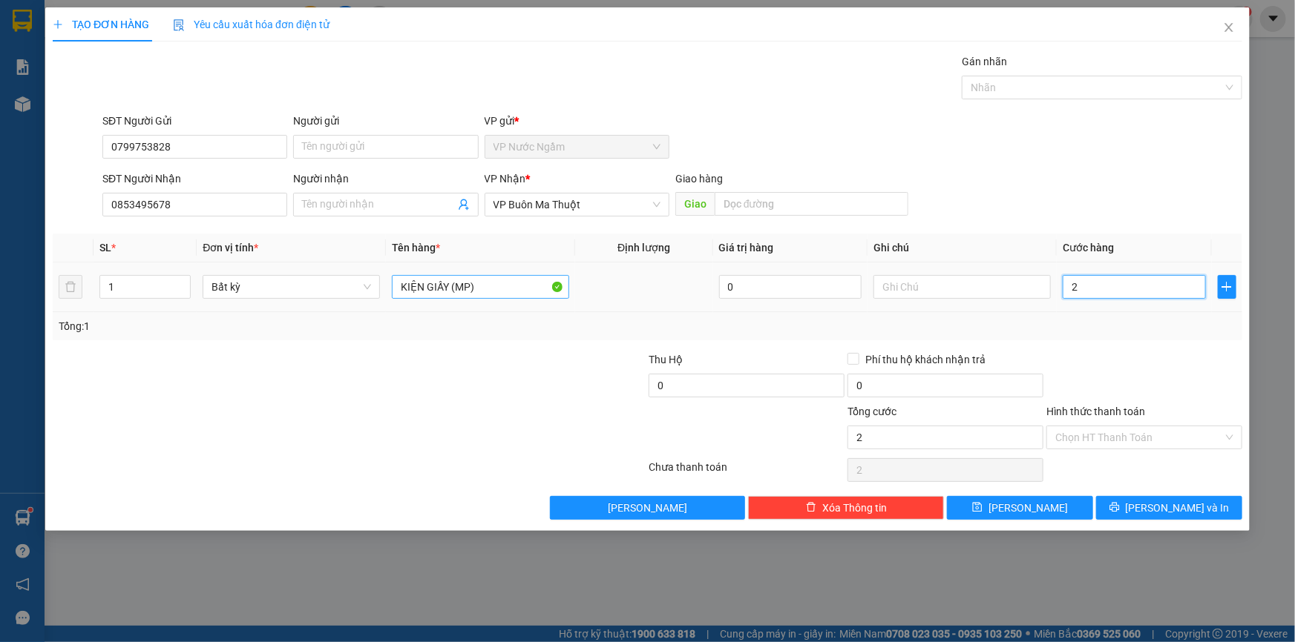
type input "20"
type input "200"
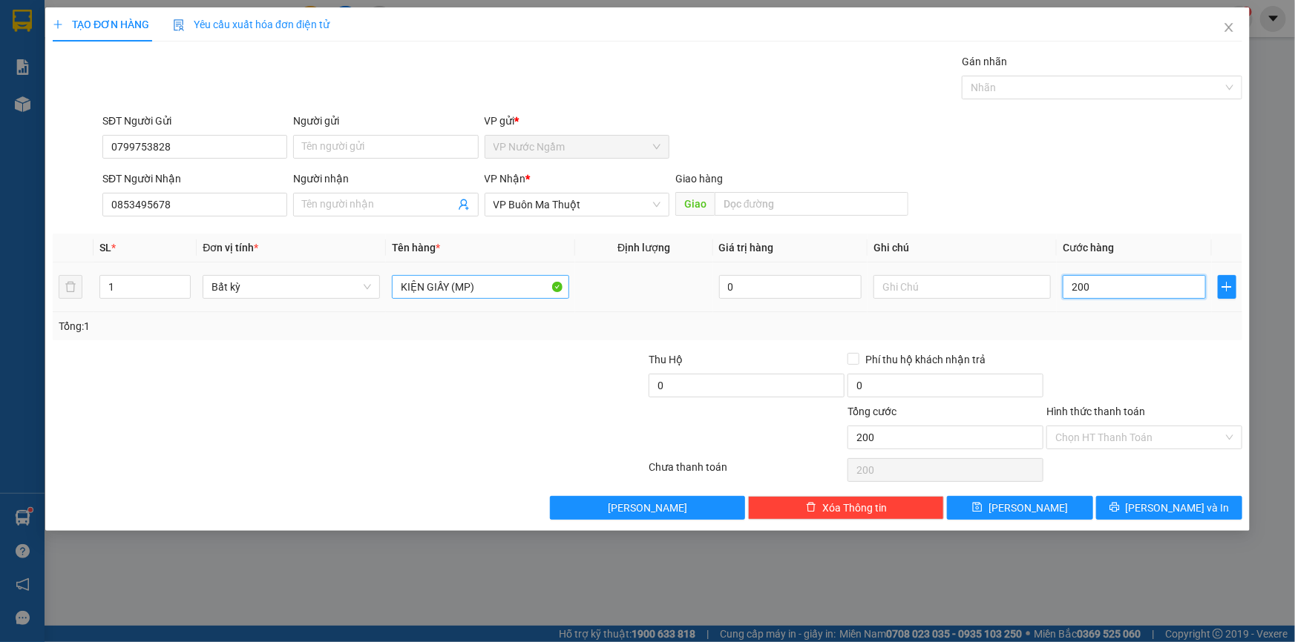
type input "2.000"
type input "20.000"
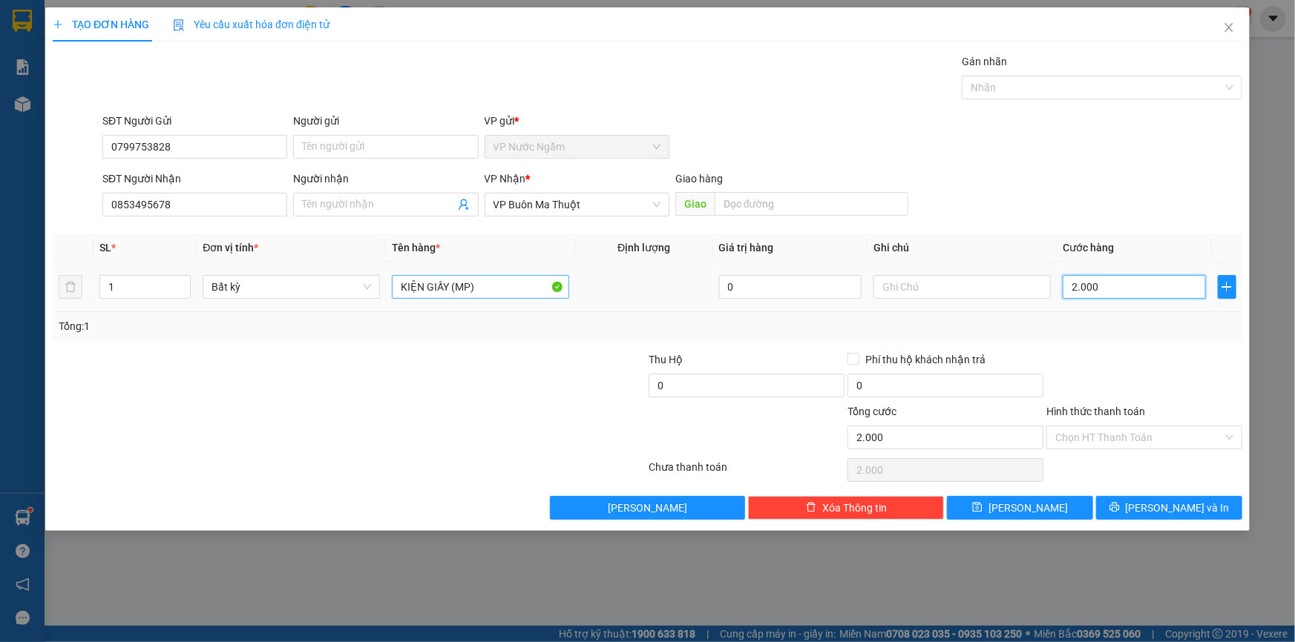
type input "20.000"
type input "200.000"
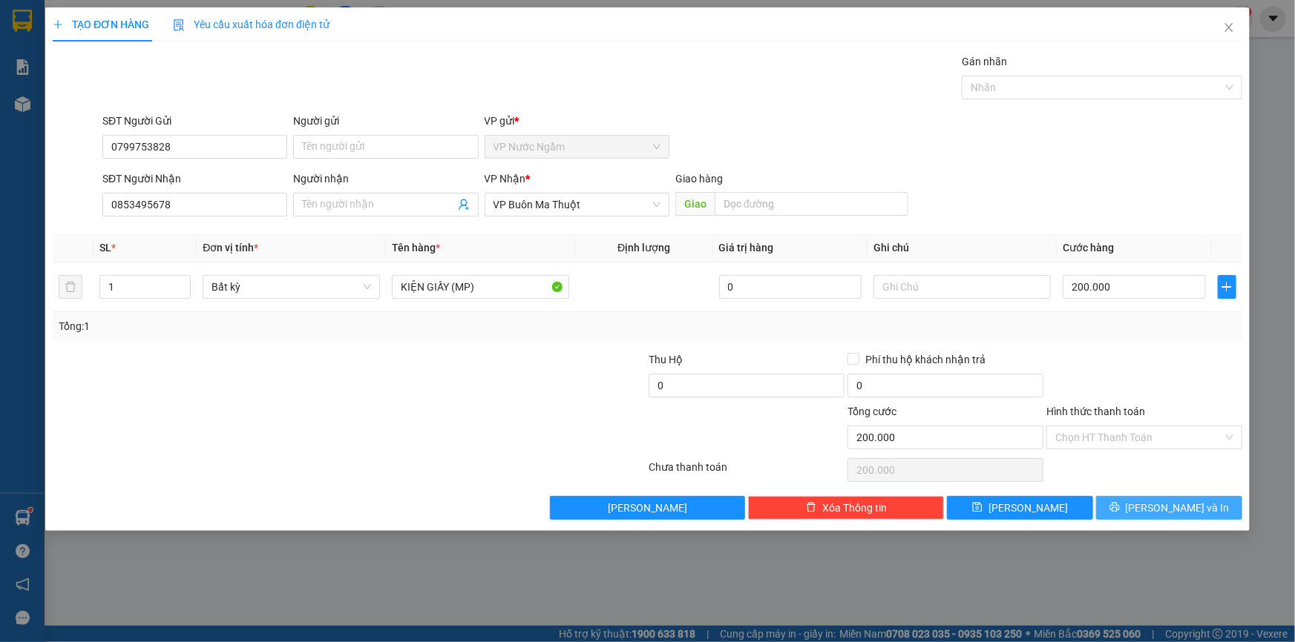
click at [1133, 502] on button "[PERSON_NAME] và In" at bounding box center [1169, 508] width 146 height 24
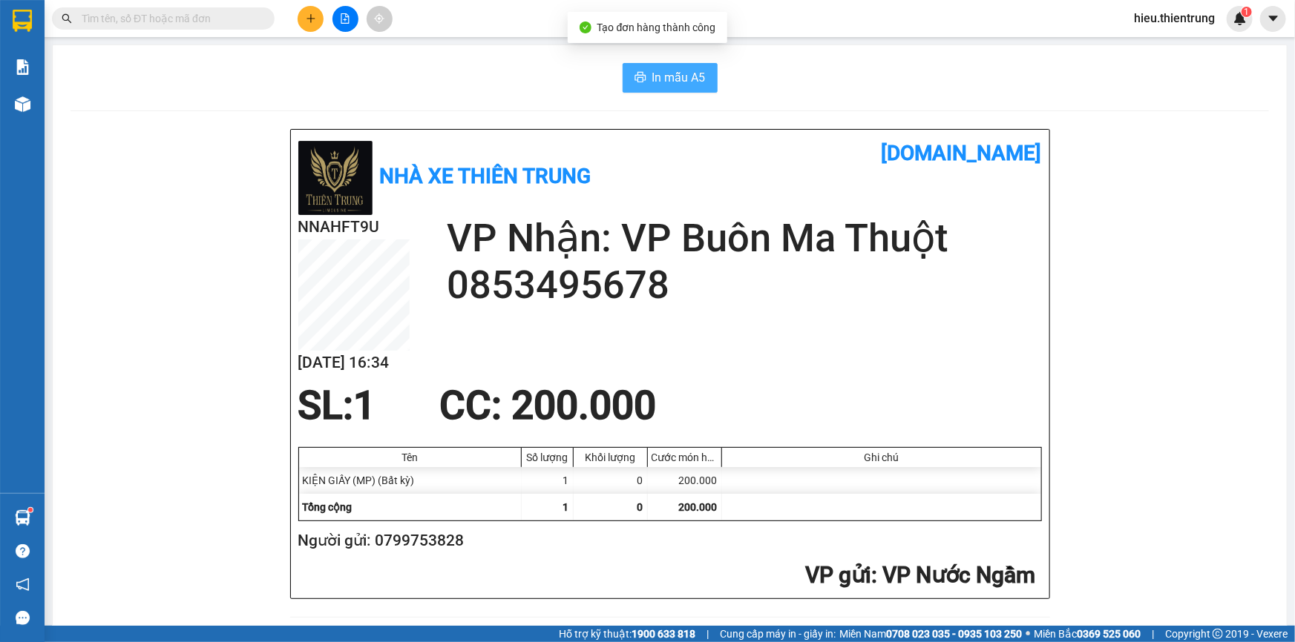
click at [672, 83] on span "In mẫu A5" at bounding box center [678, 77] width 53 height 19
click at [840, 111] on div at bounding box center [669, 111] width 1198 height 1
click at [304, 16] on button at bounding box center [310, 19] width 26 height 26
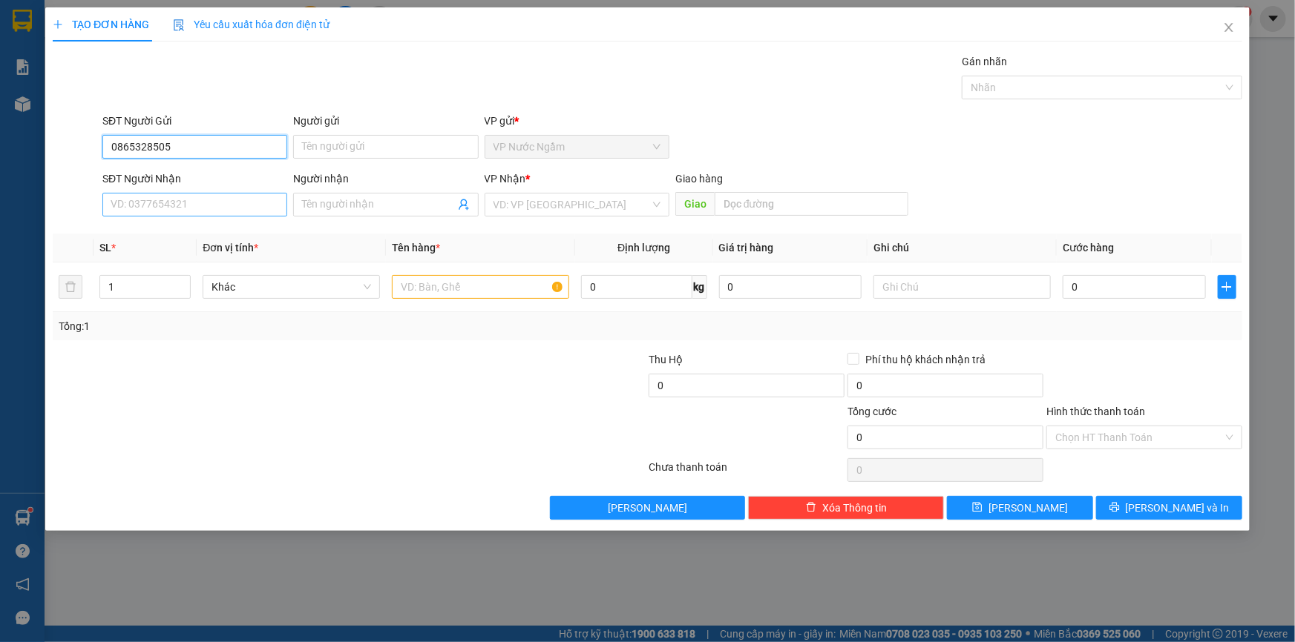
type input "0865328505"
click at [189, 206] on input "SĐT Người Nhận" at bounding box center [194, 205] width 185 height 24
click at [490, 208] on div "VD: VP [GEOGRAPHIC_DATA]" at bounding box center [576, 205] width 185 height 24
type input "0973560835"
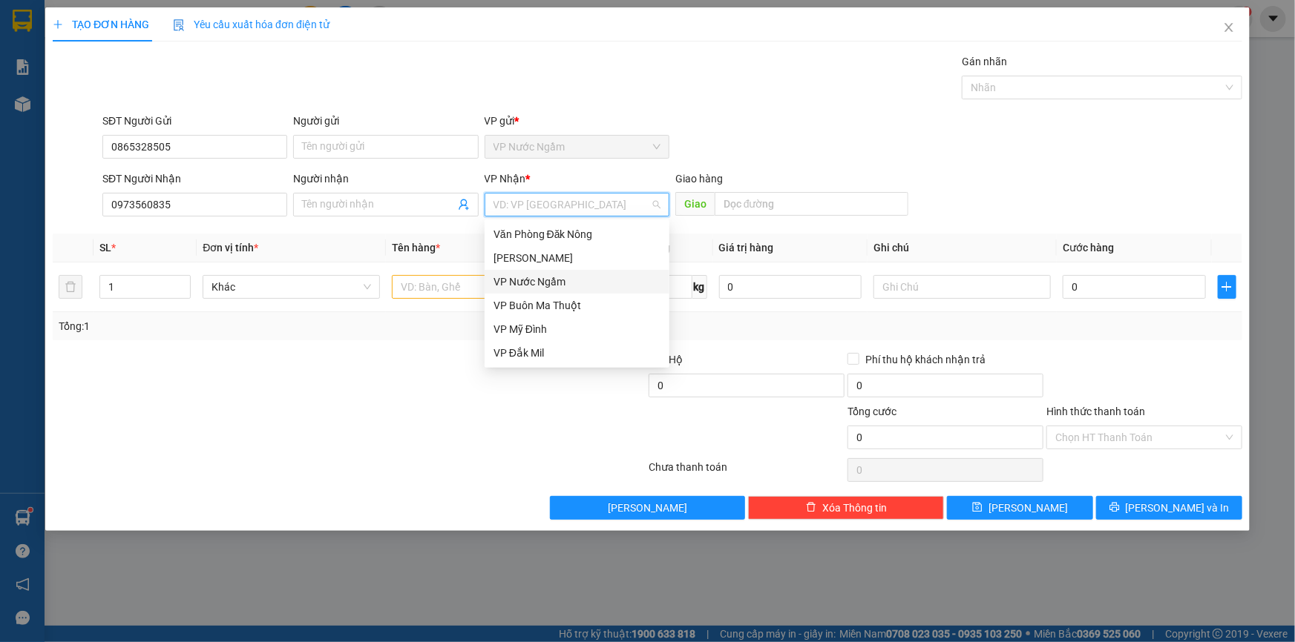
click at [582, 285] on div "VP Nước Ngầm" at bounding box center [576, 282] width 167 height 16
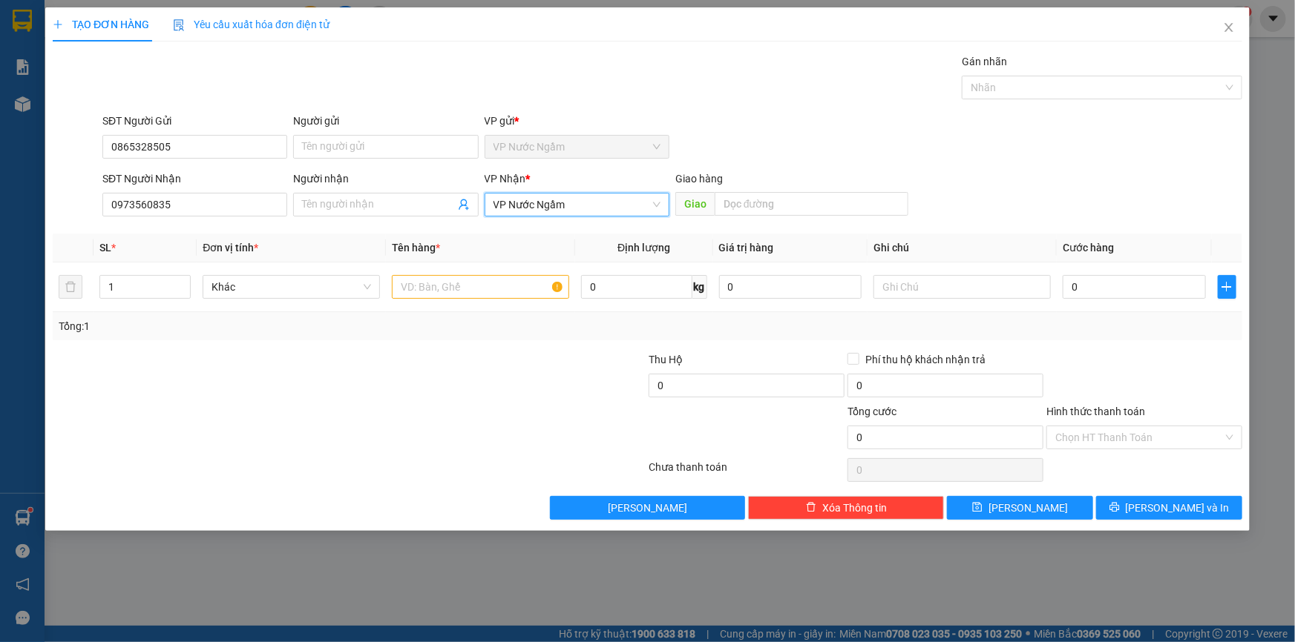
click at [530, 205] on span "VP Nước Ngầm" at bounding box center [576, 205] width 167 height 22
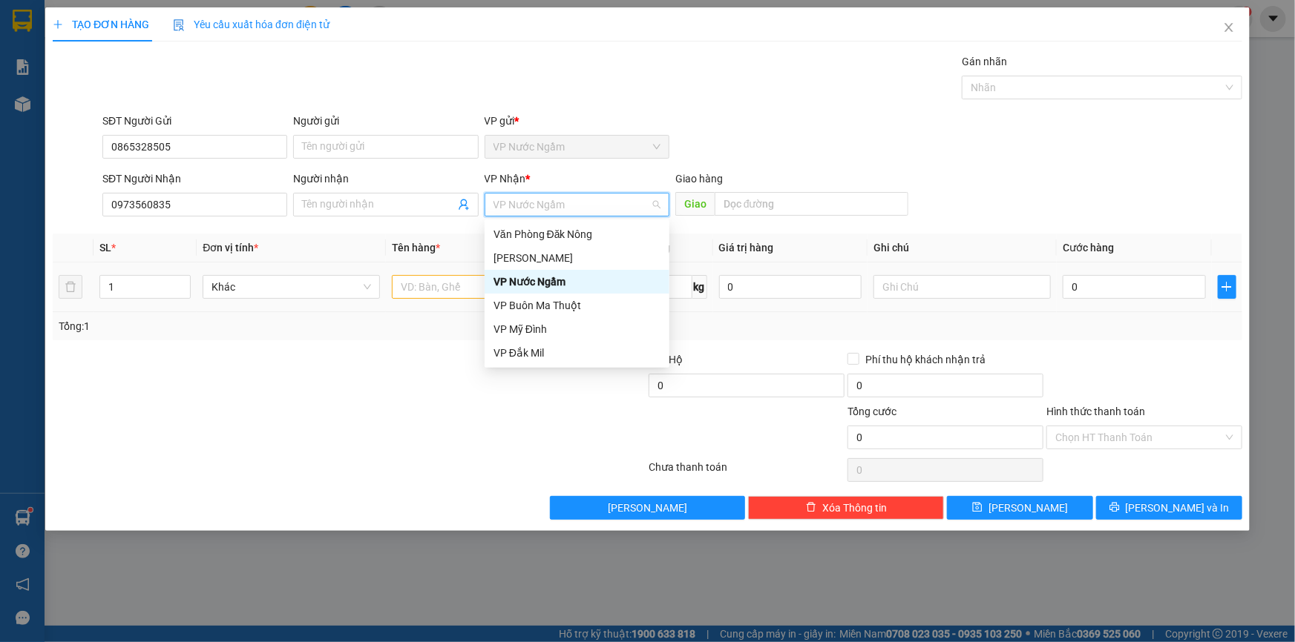
click at [564, 300] on div "VP Buôn Ma Thuột" at bounding box center [576, 305] width 167 height 16
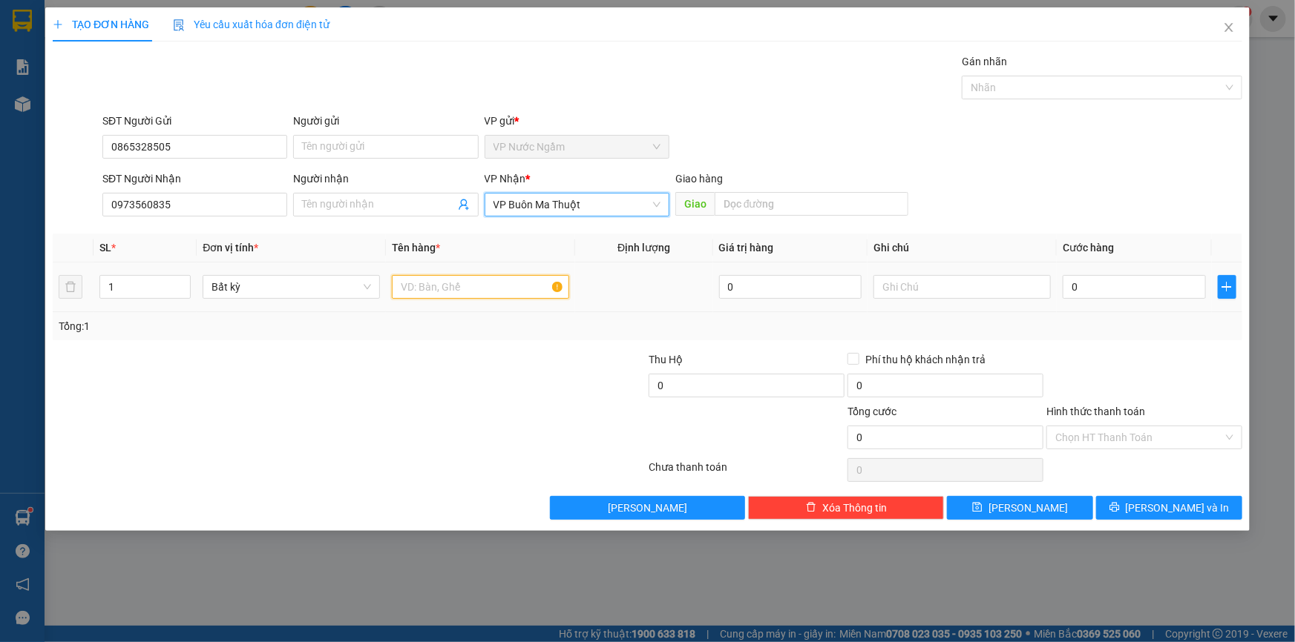
click at [473, 285] on input "text" at bounding box center [480, 287] width 177 height 24
type input "C"
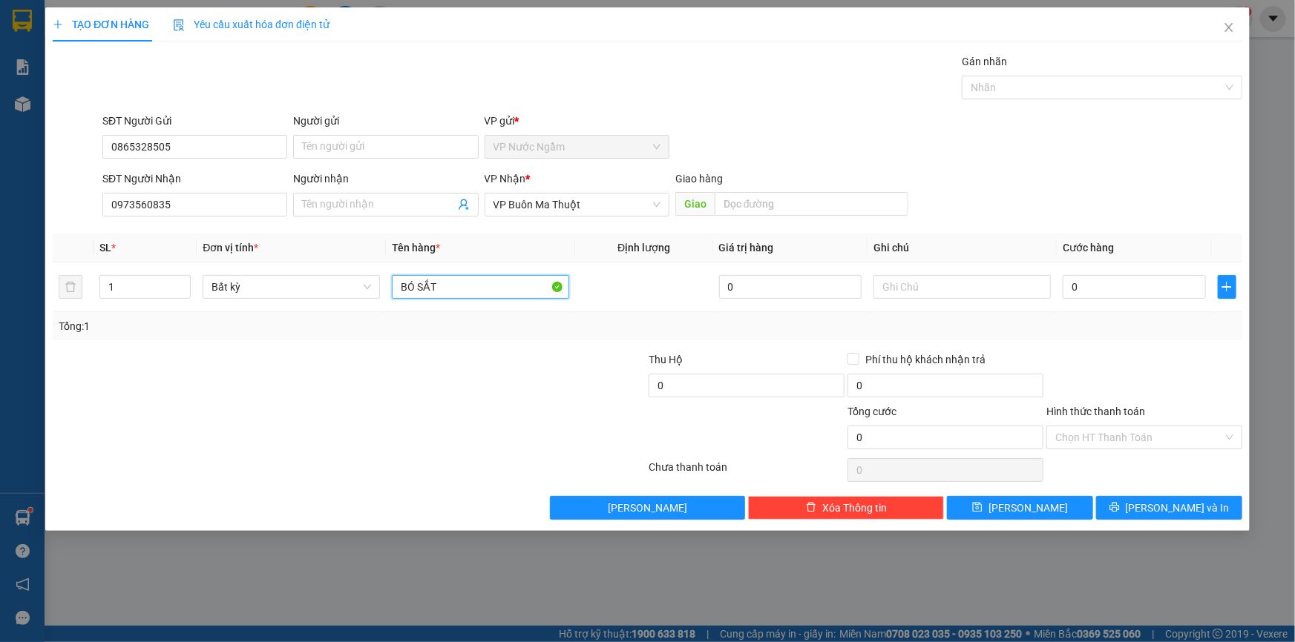
type input "BÓ SẮT"
type input "3"
type input "30"
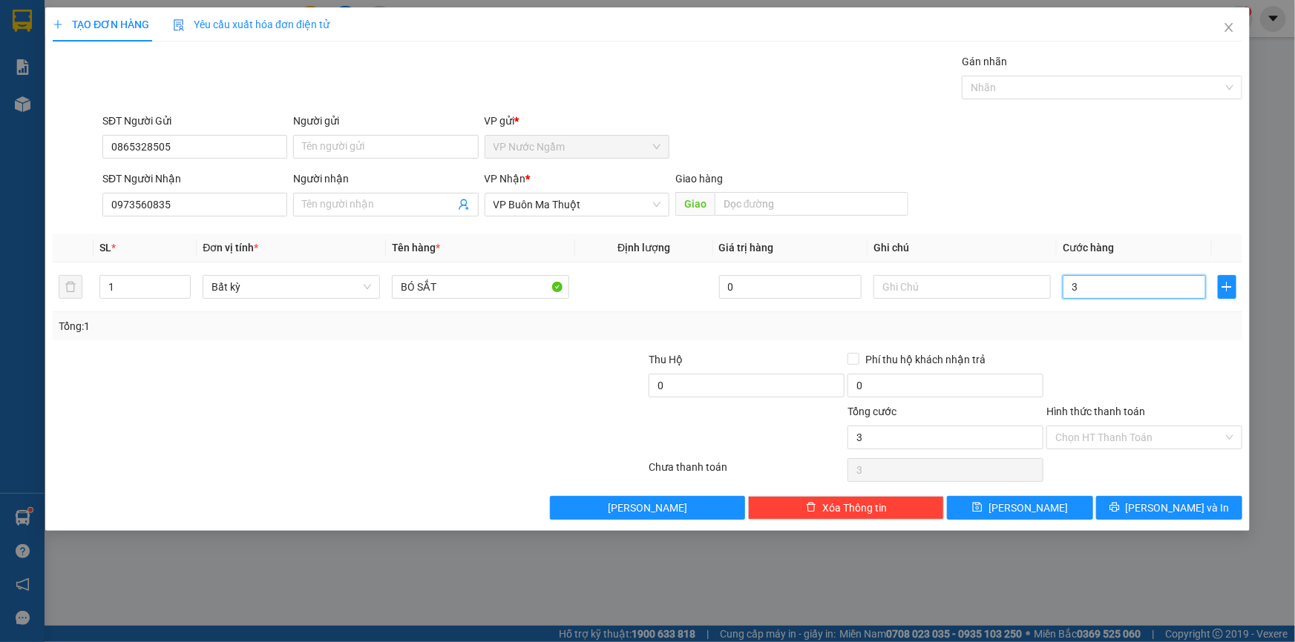
type input "30"
type input "300"
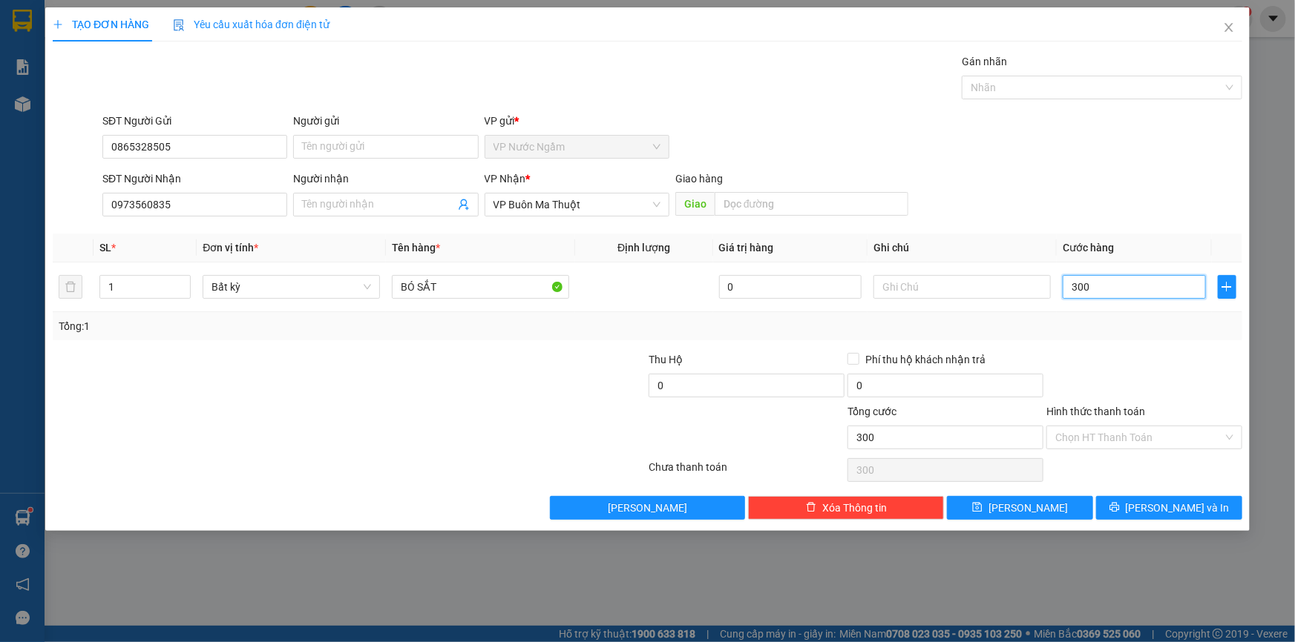
type input "3.000"
type input "30.000"
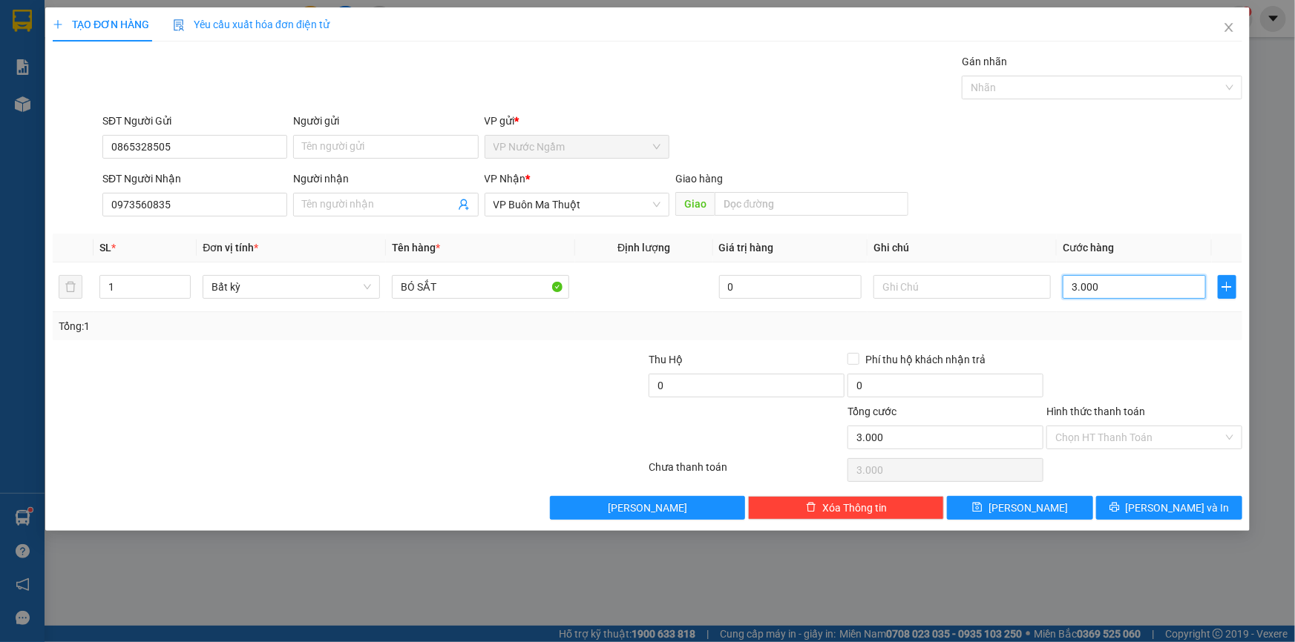
type input "30.000"
type input "300.000"
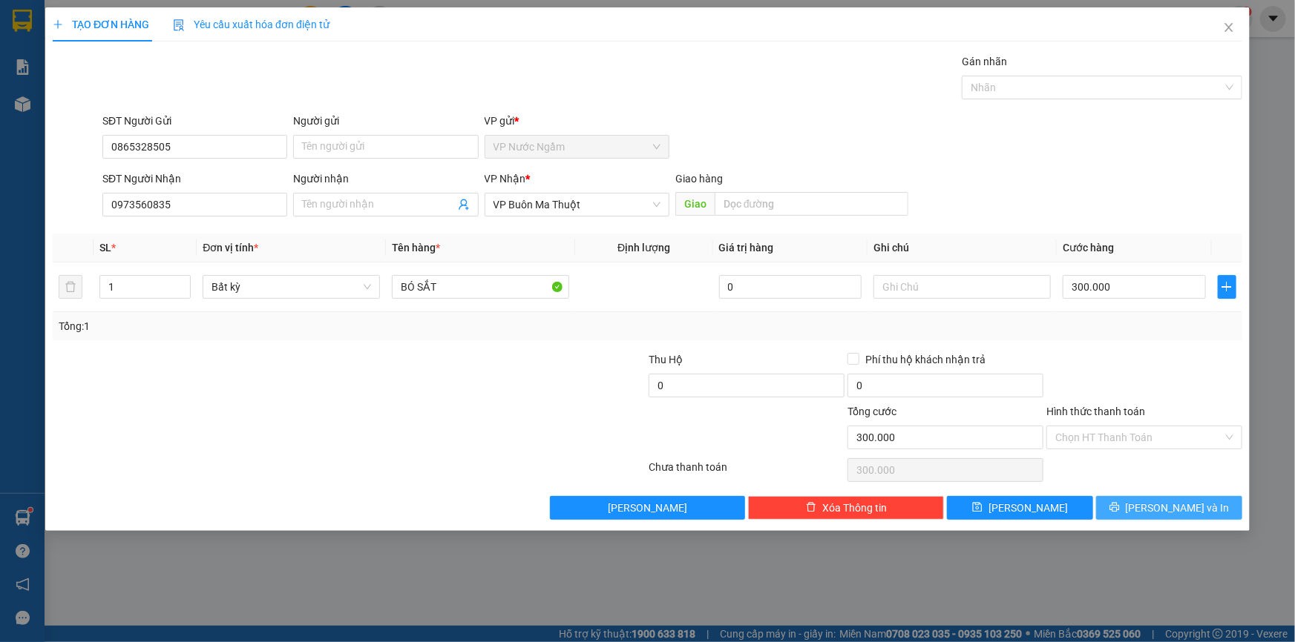
drag, startPoint x: 1166, startPoint y: 512, endPoint x: 1145, endPoint y: 496, distance: 25.8
click at [1166, 512] on span "[PERSON_NAME] và In" at bounding box center [1177, 508] width 104 height 16
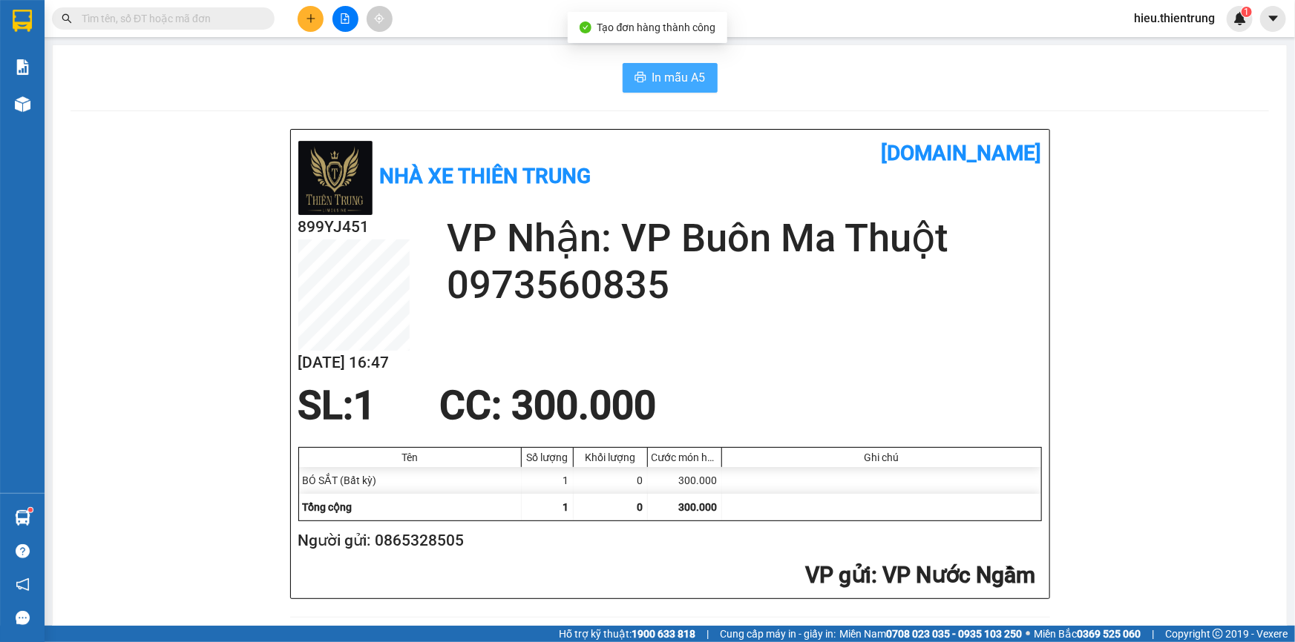
click at [703, 77] on button "In mẫu A5" at bounding box center [669, 78] width 95 height 30
click at [876, 85] on div "In mẫu A5" at bounding box center [669, 78] width 1198 height 30
click at [541, 75] on div "In mẫu A5" at bounding box center [669, 78] width 1198 height 30
click at [539, 86] on div "In mẫu A5" at bounding box center [669, 78] width 1198 height 30
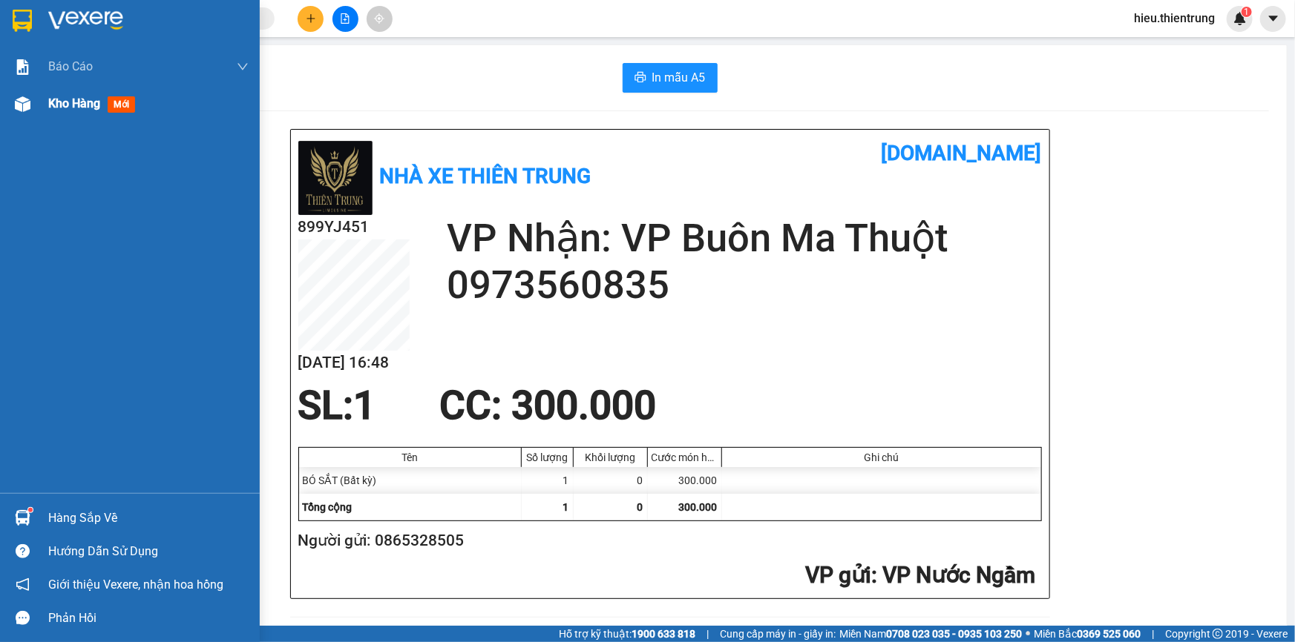
click at [44, 108] on div "Kho hàng mới" at bounding box center [130, 103] width 260 height 37
